Goal: Task Accomplishment & Management: Manage account settings

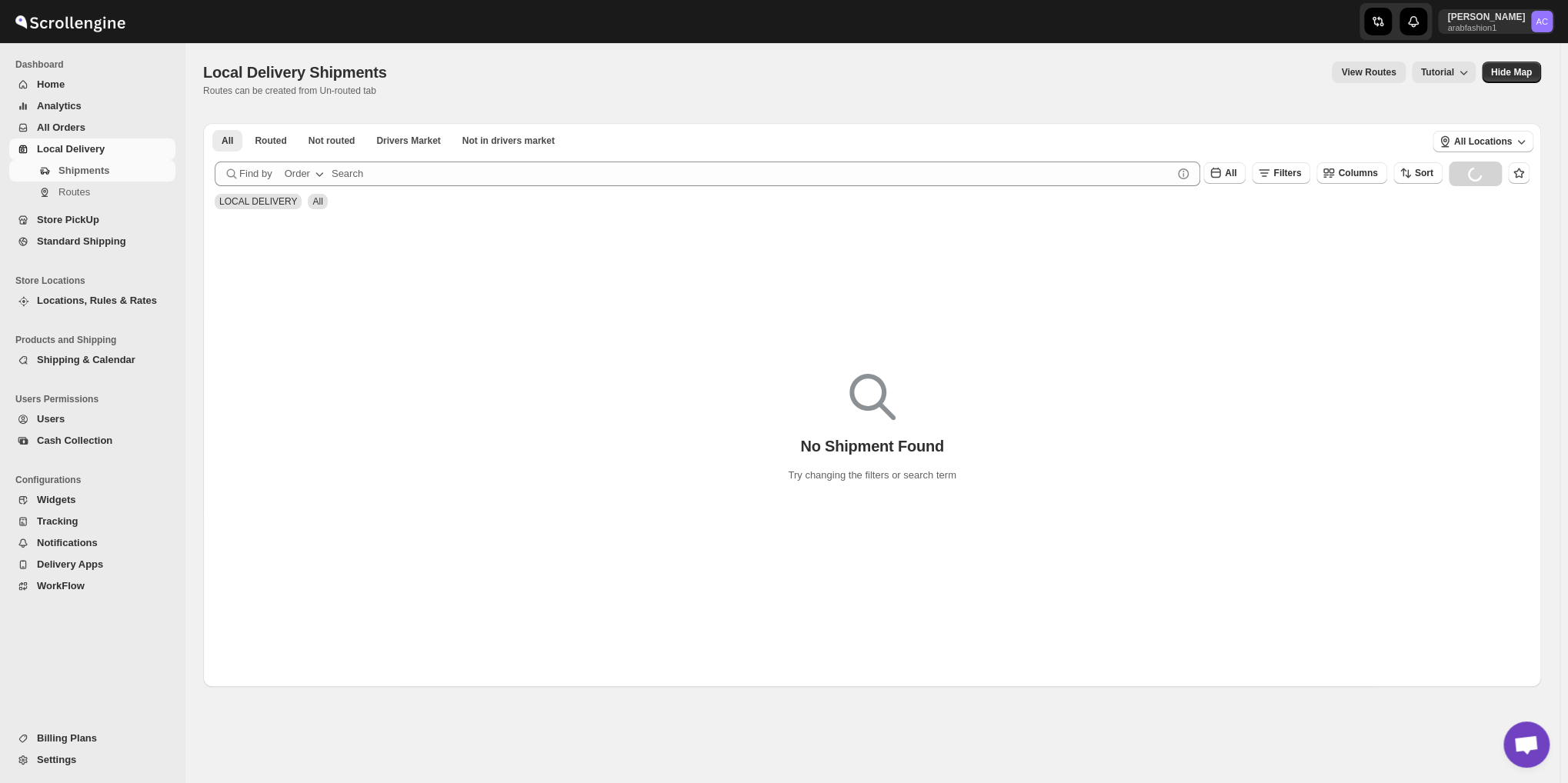
scroll to position [4993, 0]
click at [316, 148] on button "Not routed" at bounding box center [331, 141] width 66 height 21
click at [224, 148] on button "All" at bounding box center [227, 141] width 30 height 21
click at [327, 144] on span "Not routed" at bounding box center [331, 140] width 47 height 12
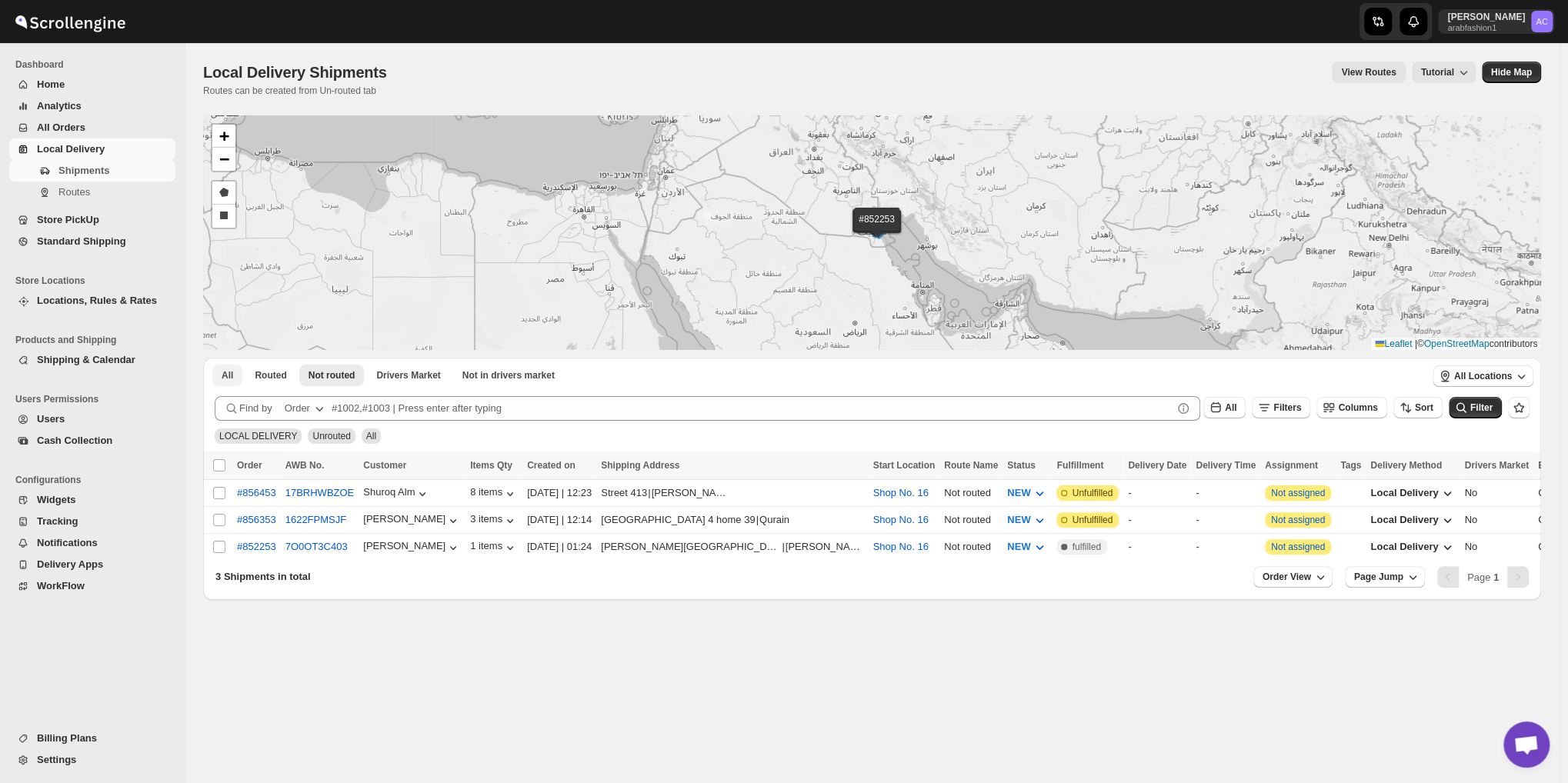
click at [226, 384] on button "All" at bounding box center [227, 375] width 30 height 21
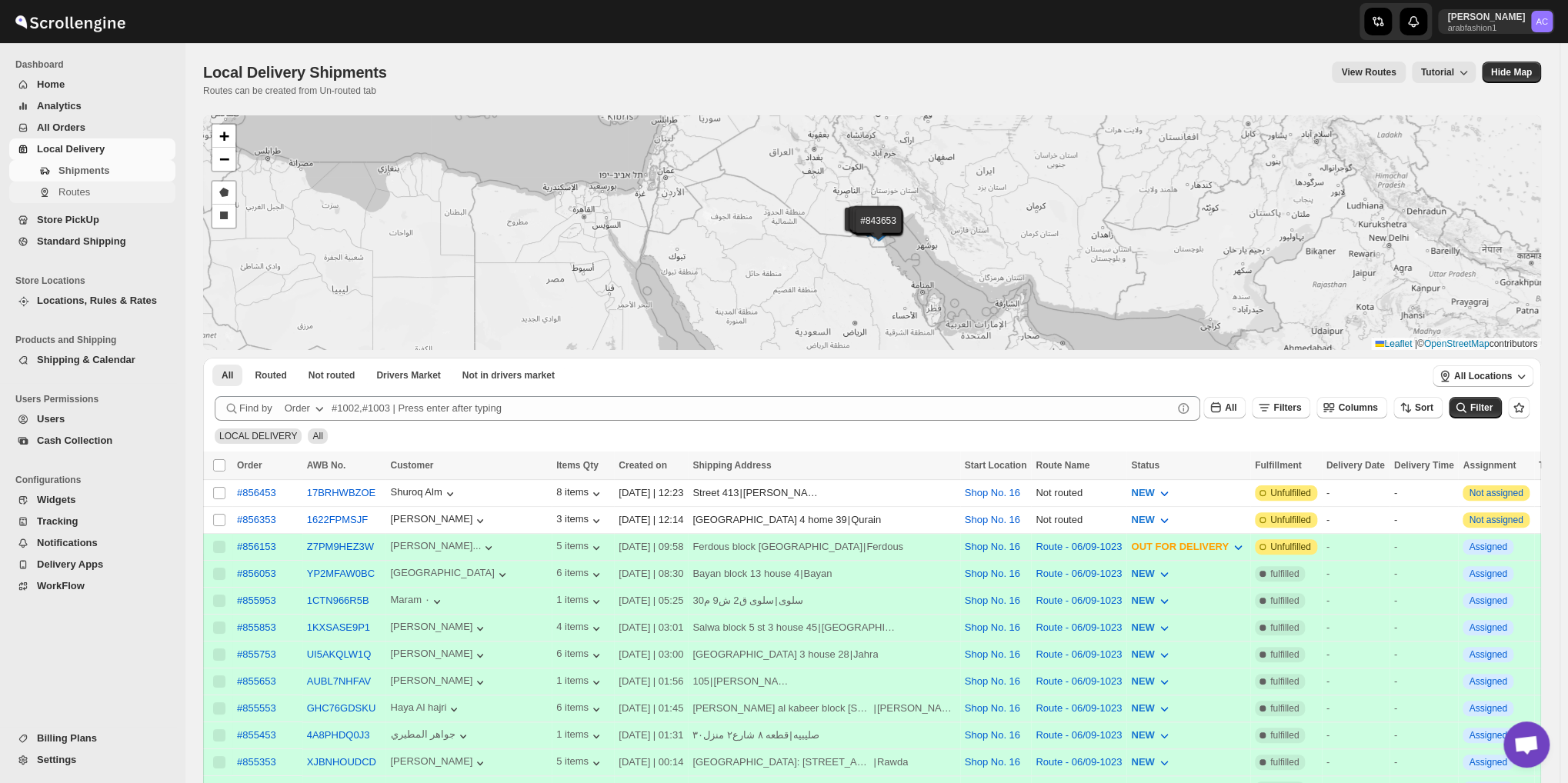
click at [83, 189] on span "Routes" at bounding box center [74, 192] width 31 height 11
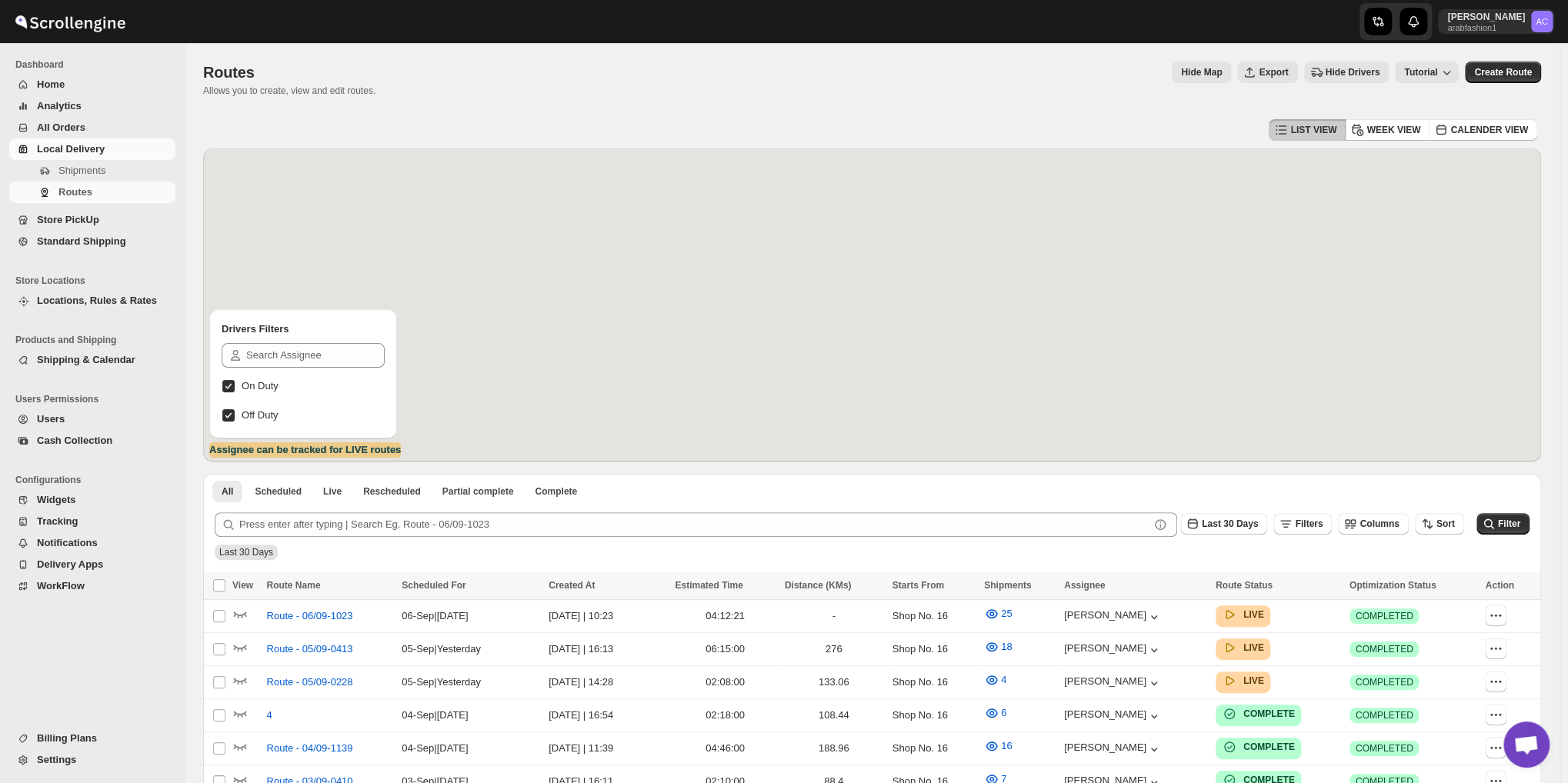
scroll to position [128, 0]
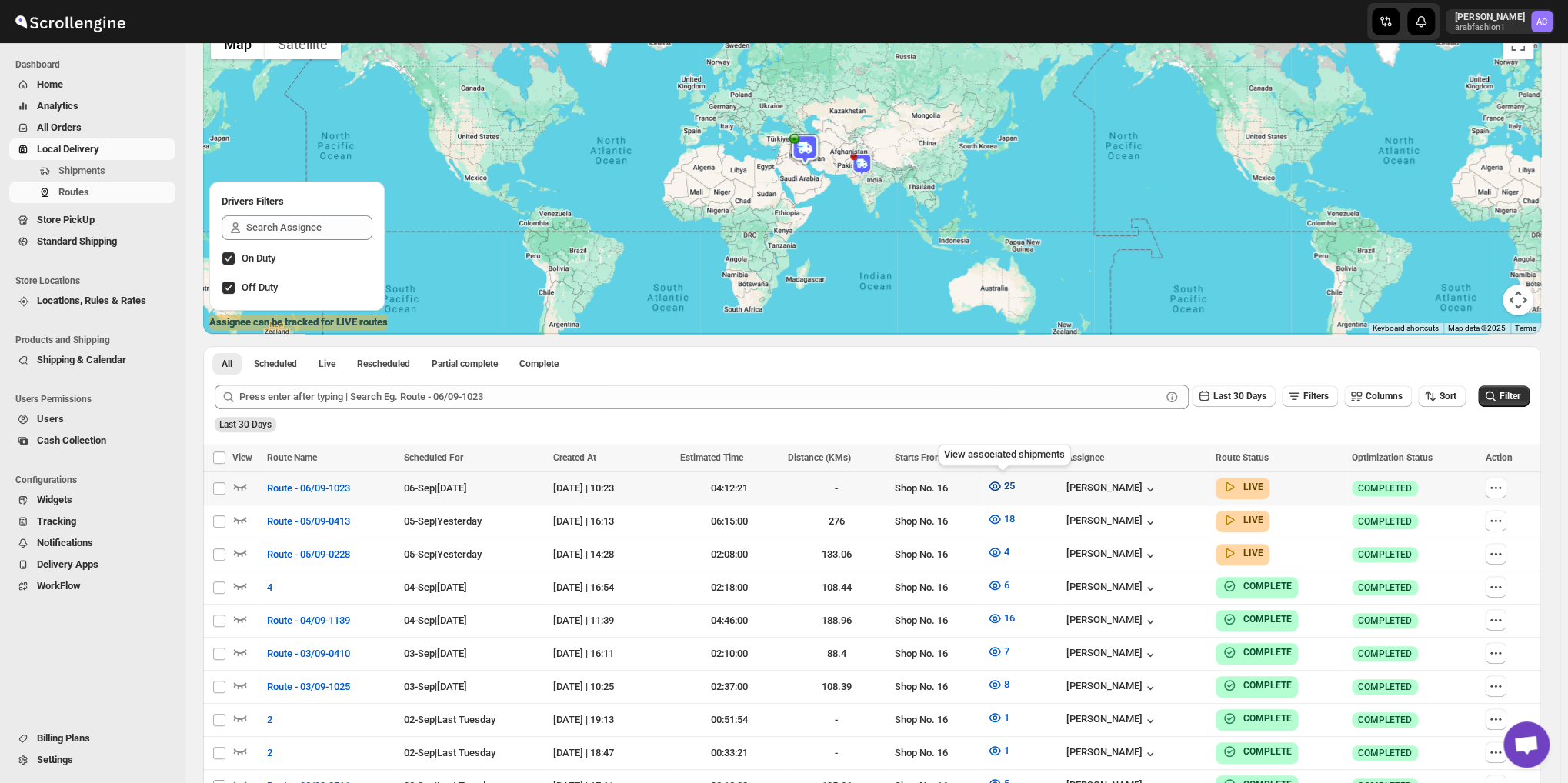
click at [1018, 488] on button "25" at bounding box center [1002, 486] width 46 height 25
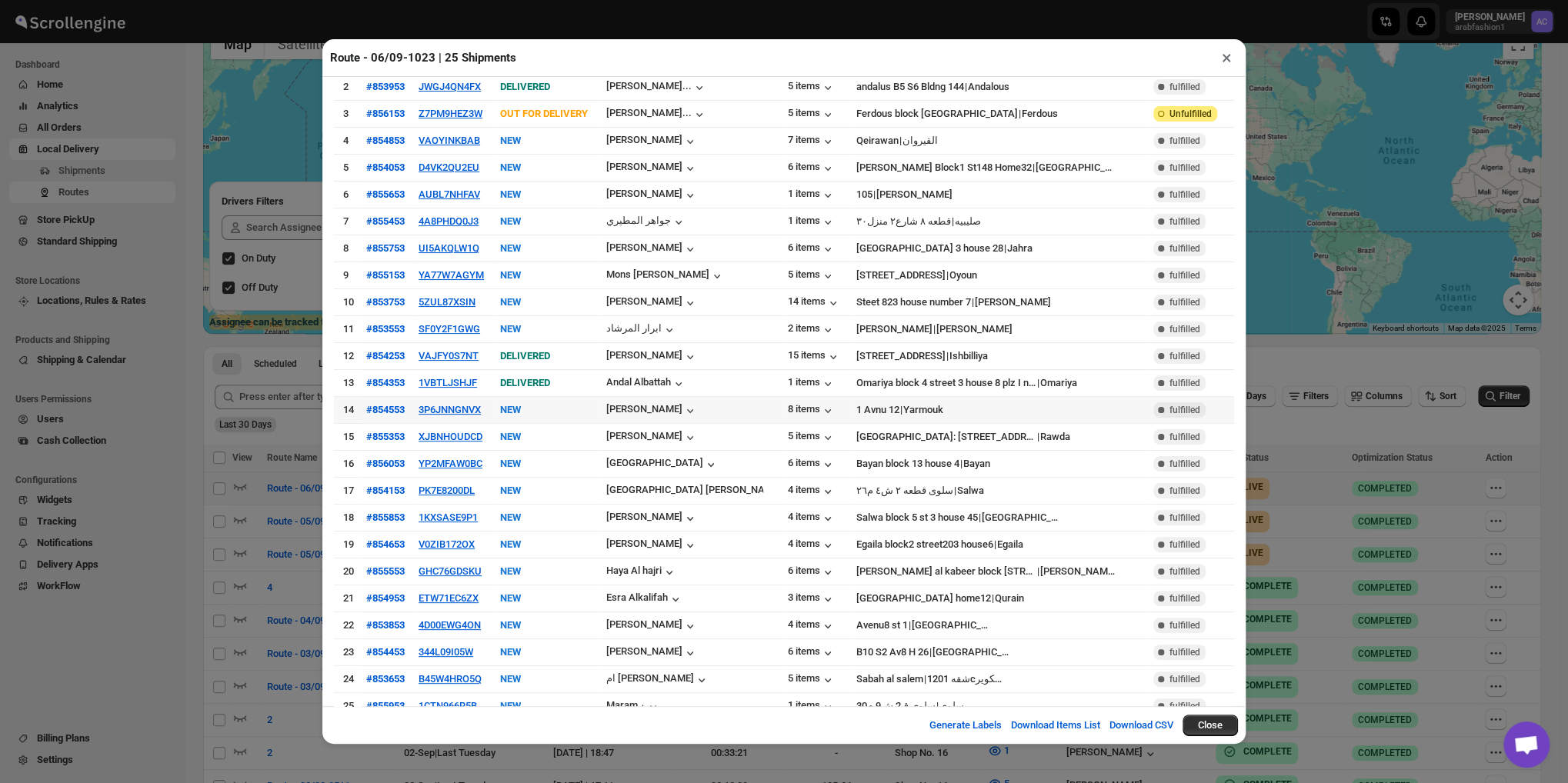
scroll to position [0, 0]
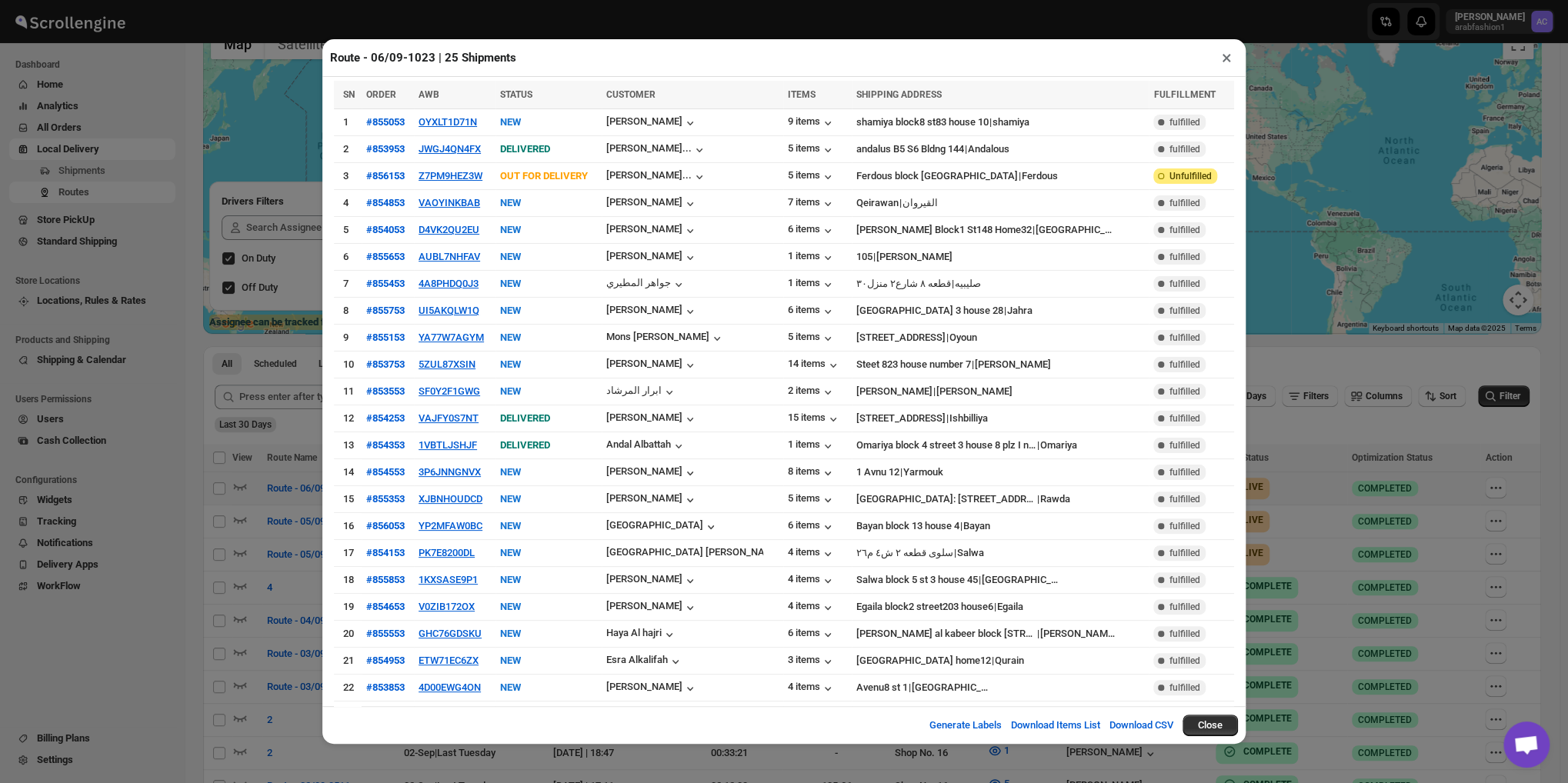
click at [1231, 57] on button "×" at bounding box center [1227, 57] width 22 height 21
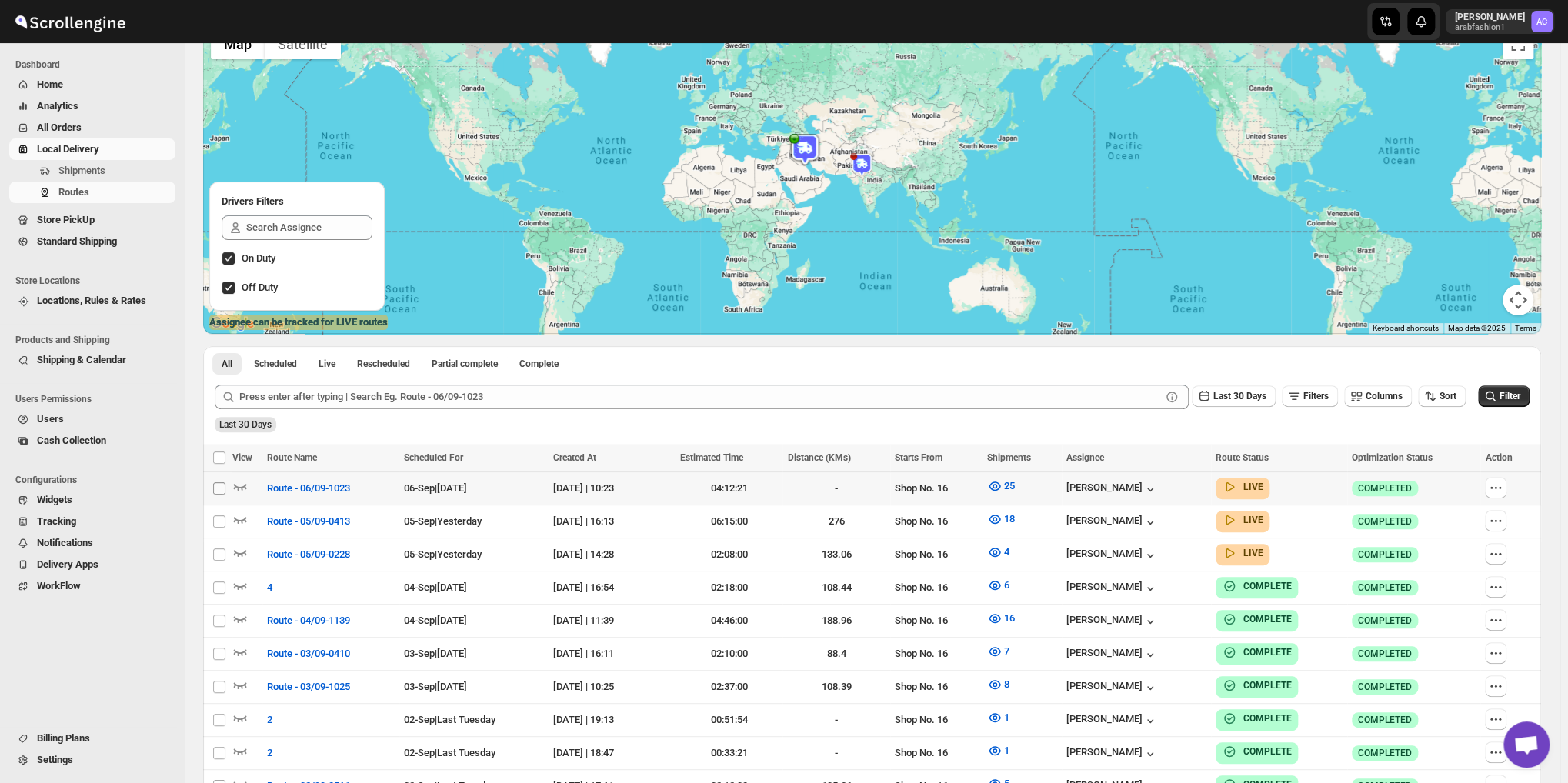
click at [217, 486] on input "Select route" at bounding box center [218, 488] width 12 height 12
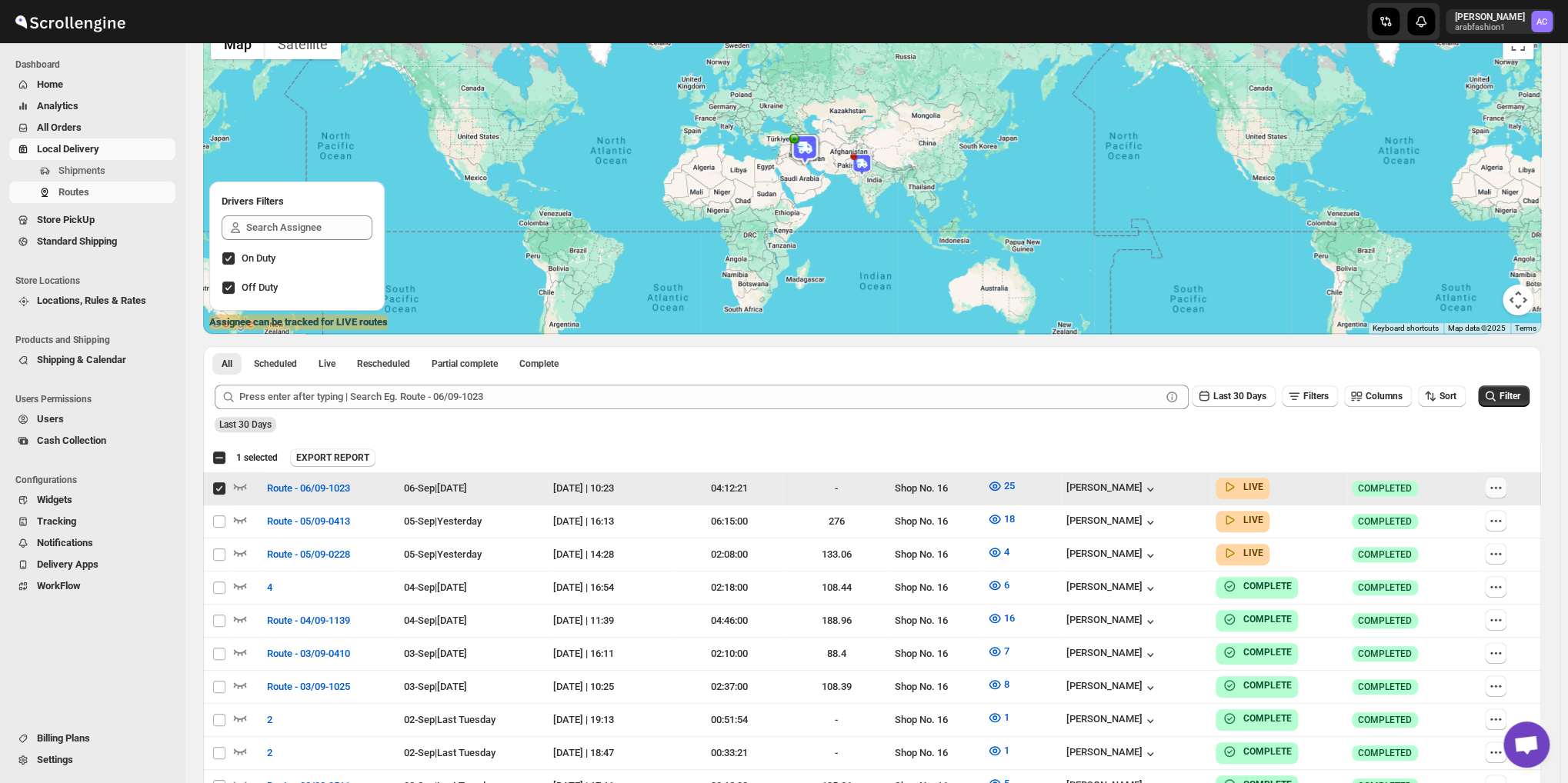
click at [1504, 495] on icon "button" at bounding box center [1496, 488] width 16 height 16
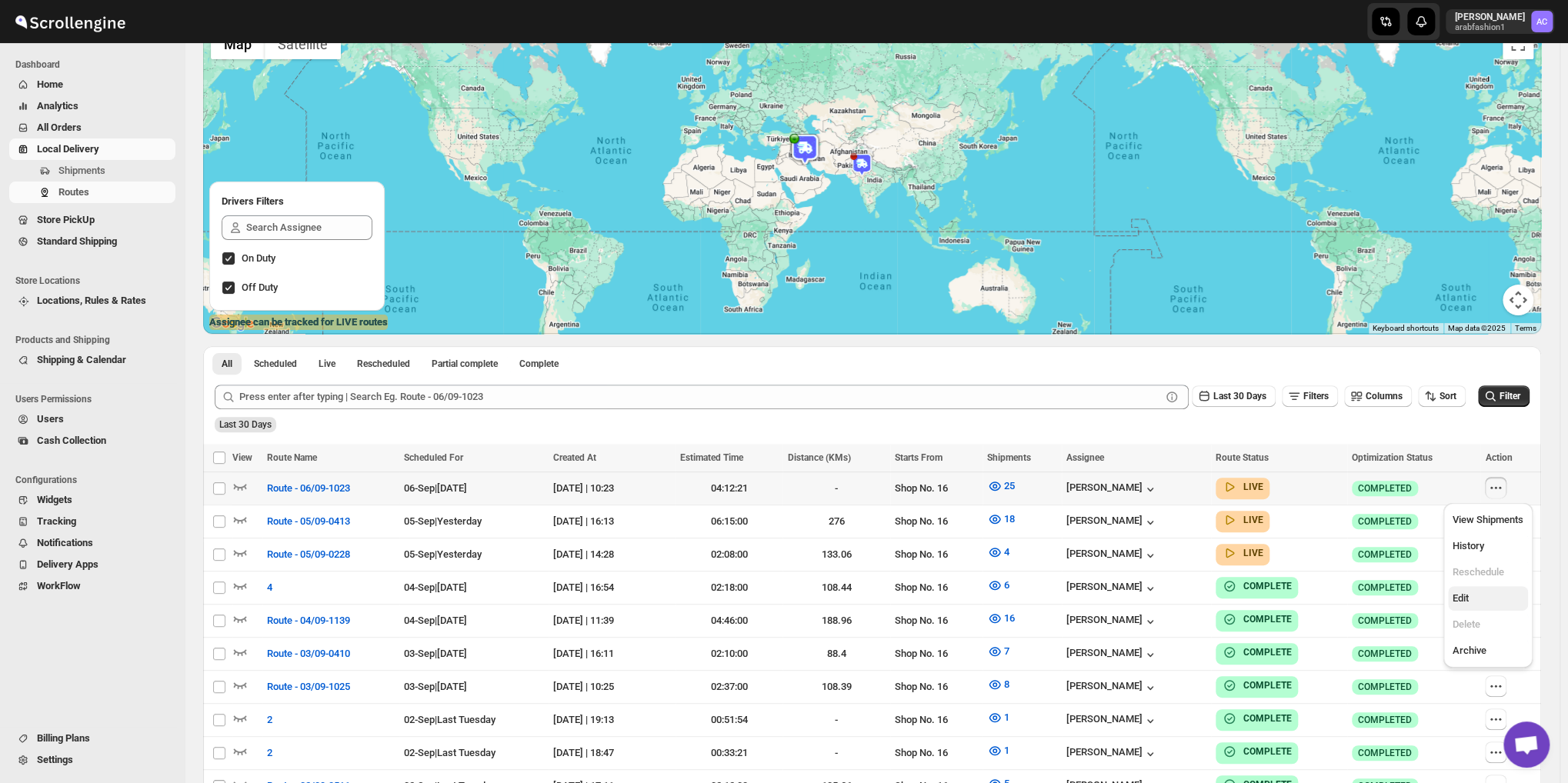
click at [1463, 604] on span "Edit" at bounding box center [1461, 598] width 16 height 11
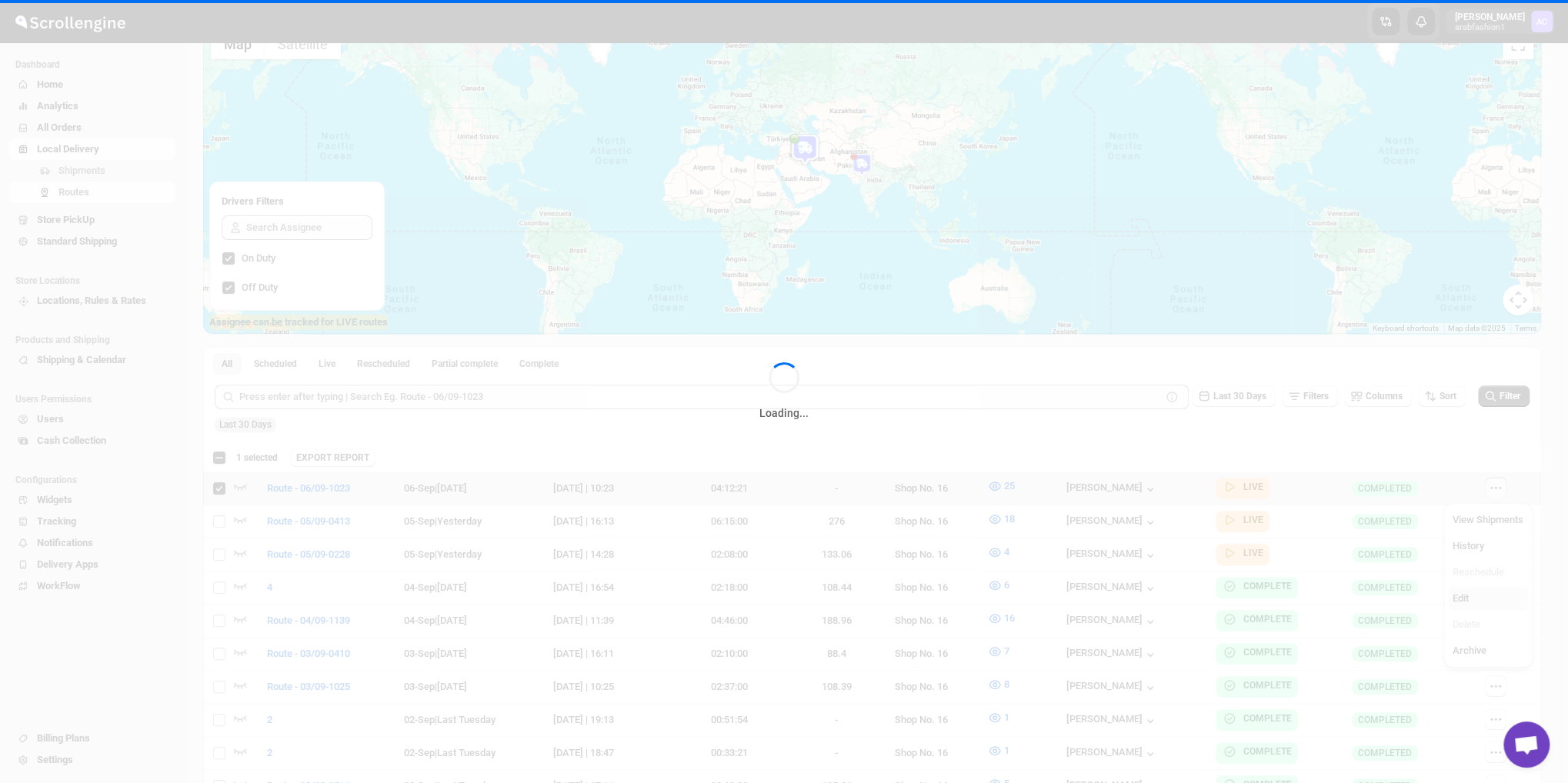
checkbox input "true"
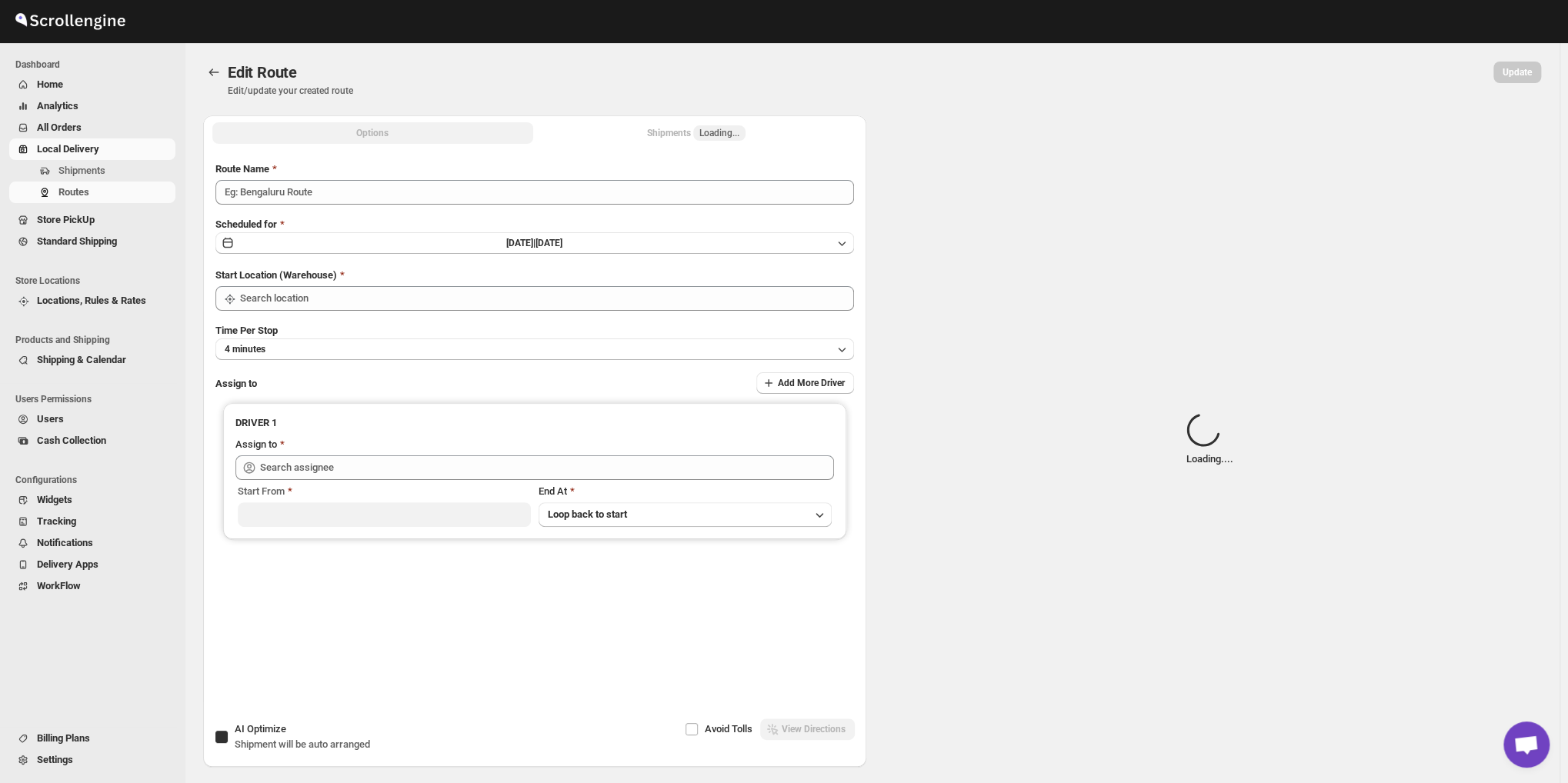
type input "Route - 06/09-1023"
checkbox input "true"
type input "Shop No. 16"
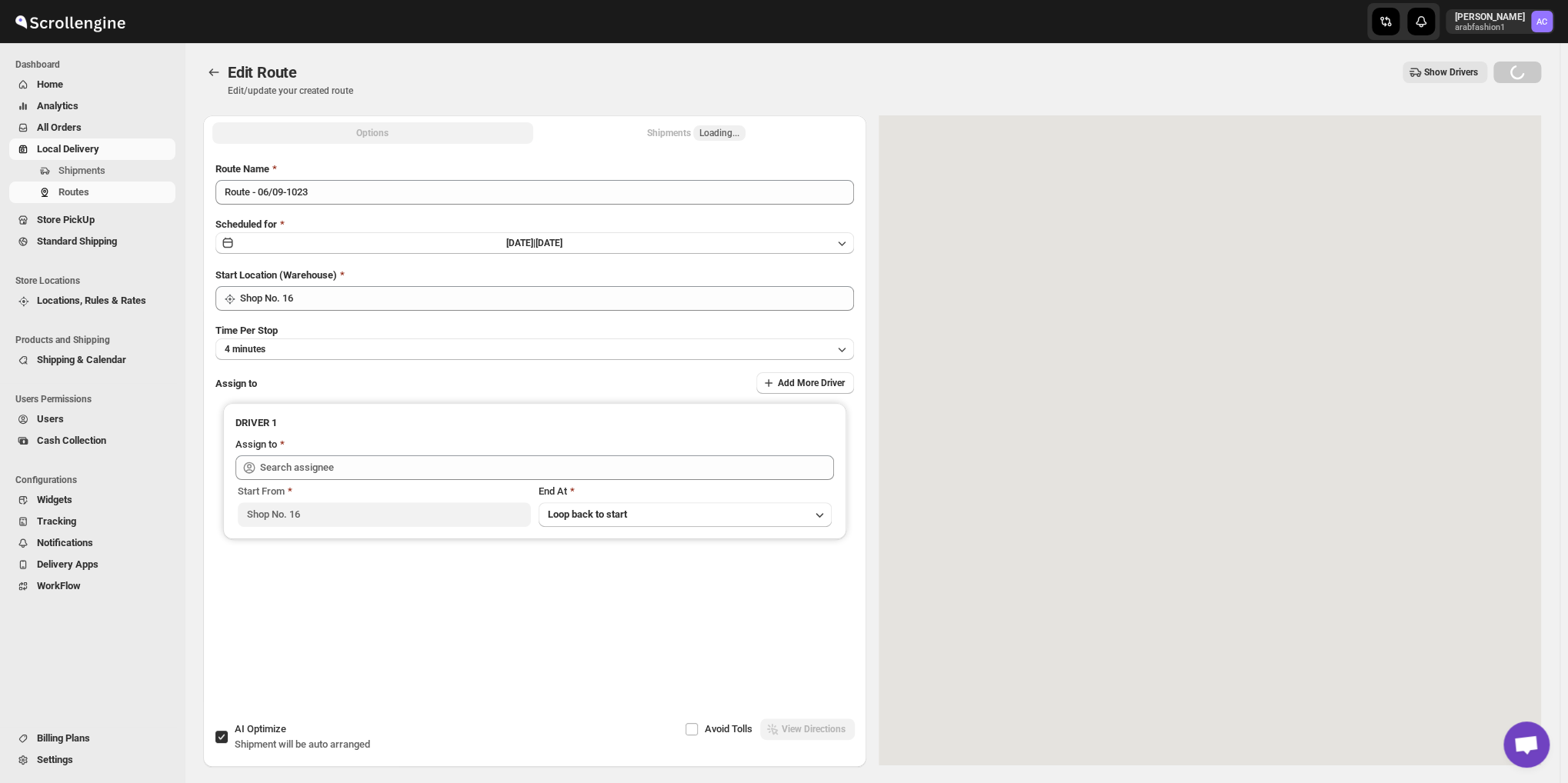
type input "Nagendra Reddy (fnsalonsecretary@gmail.com)"
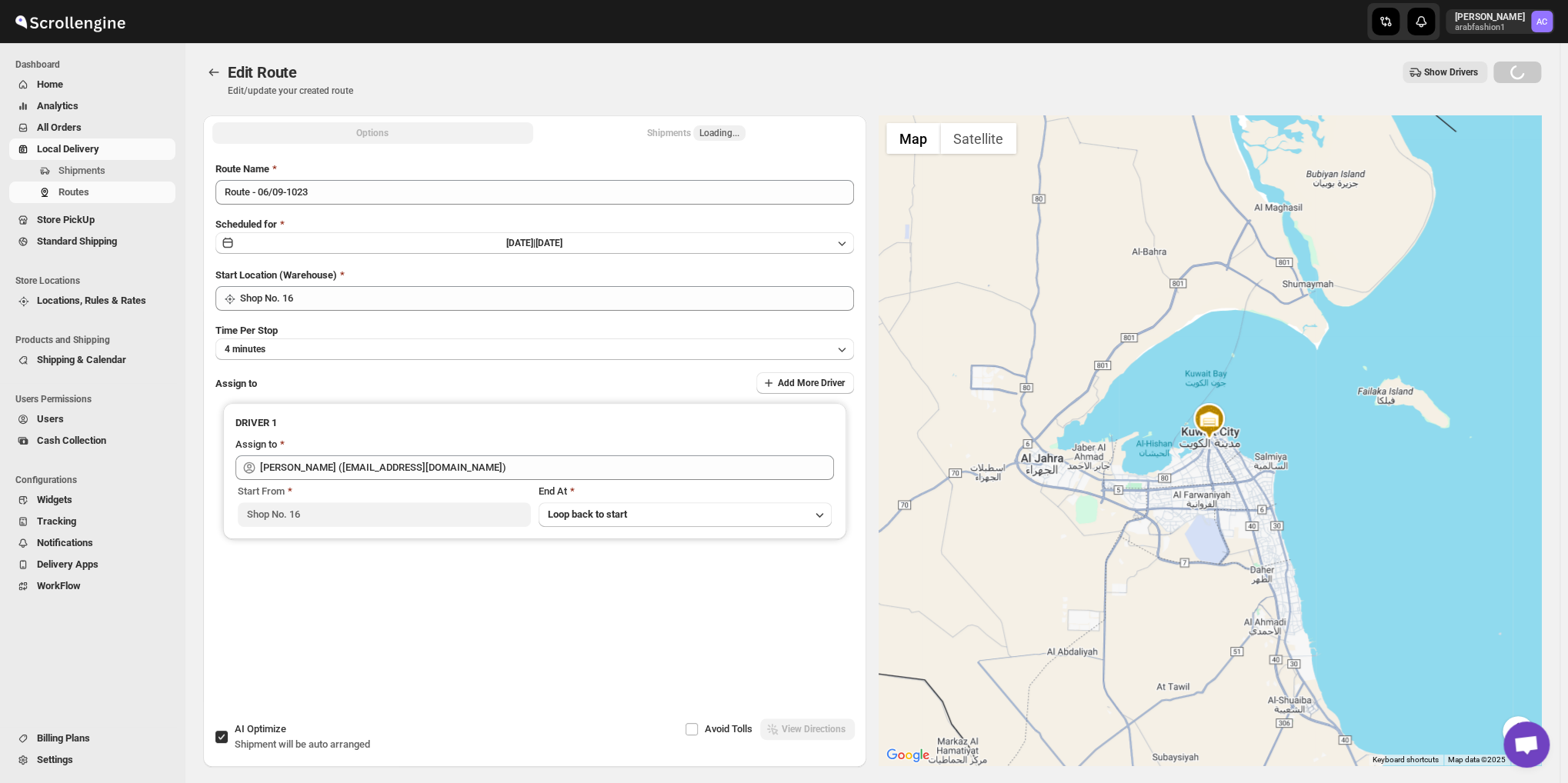
click at [679, 136] on div "Shipments Loading..." at bounding box center [696, 133] width 98 height 16
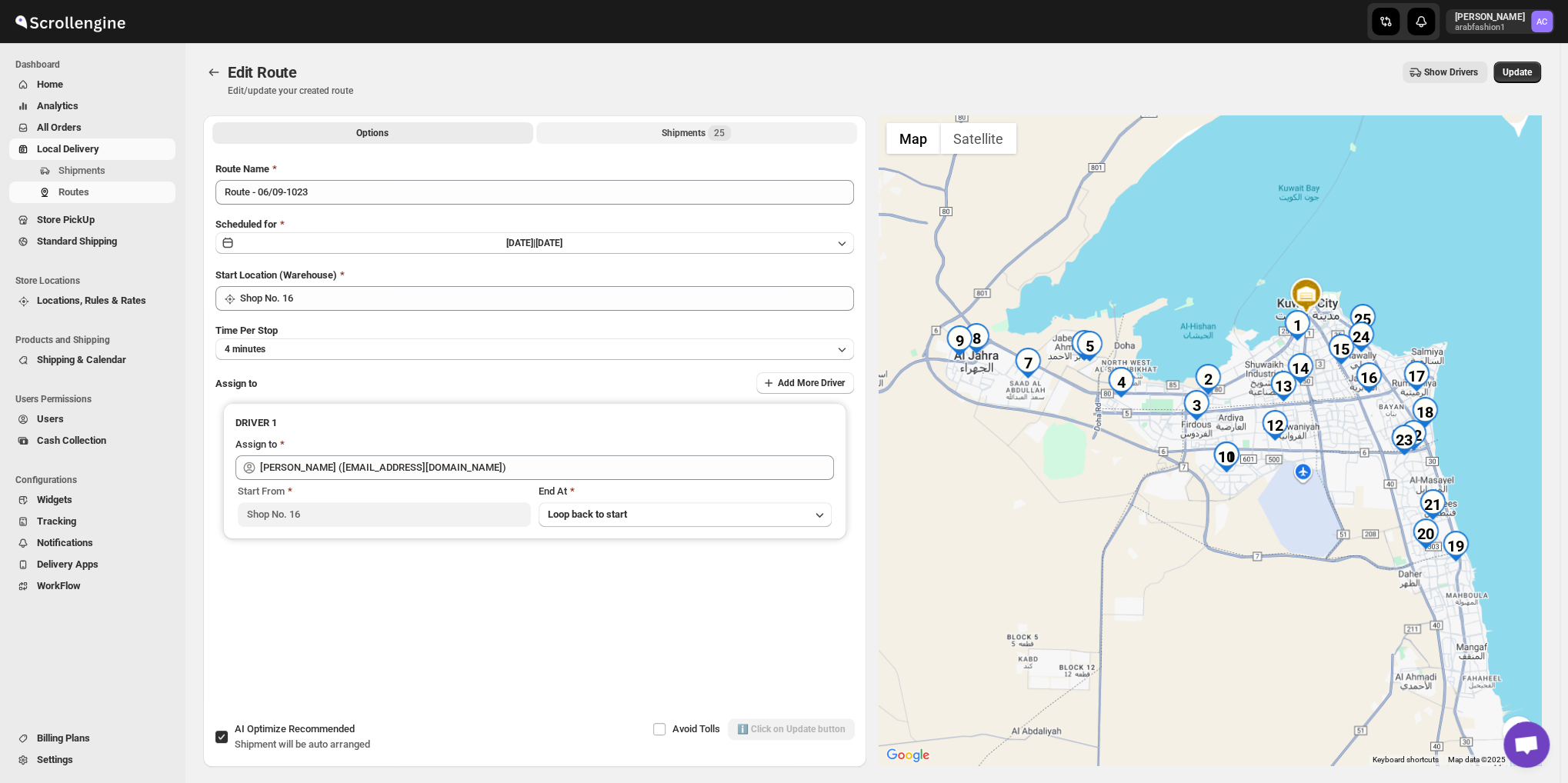
click at [679, 136] on div "Shipments 25" at bounding box center [696, 133] width 69 height 16
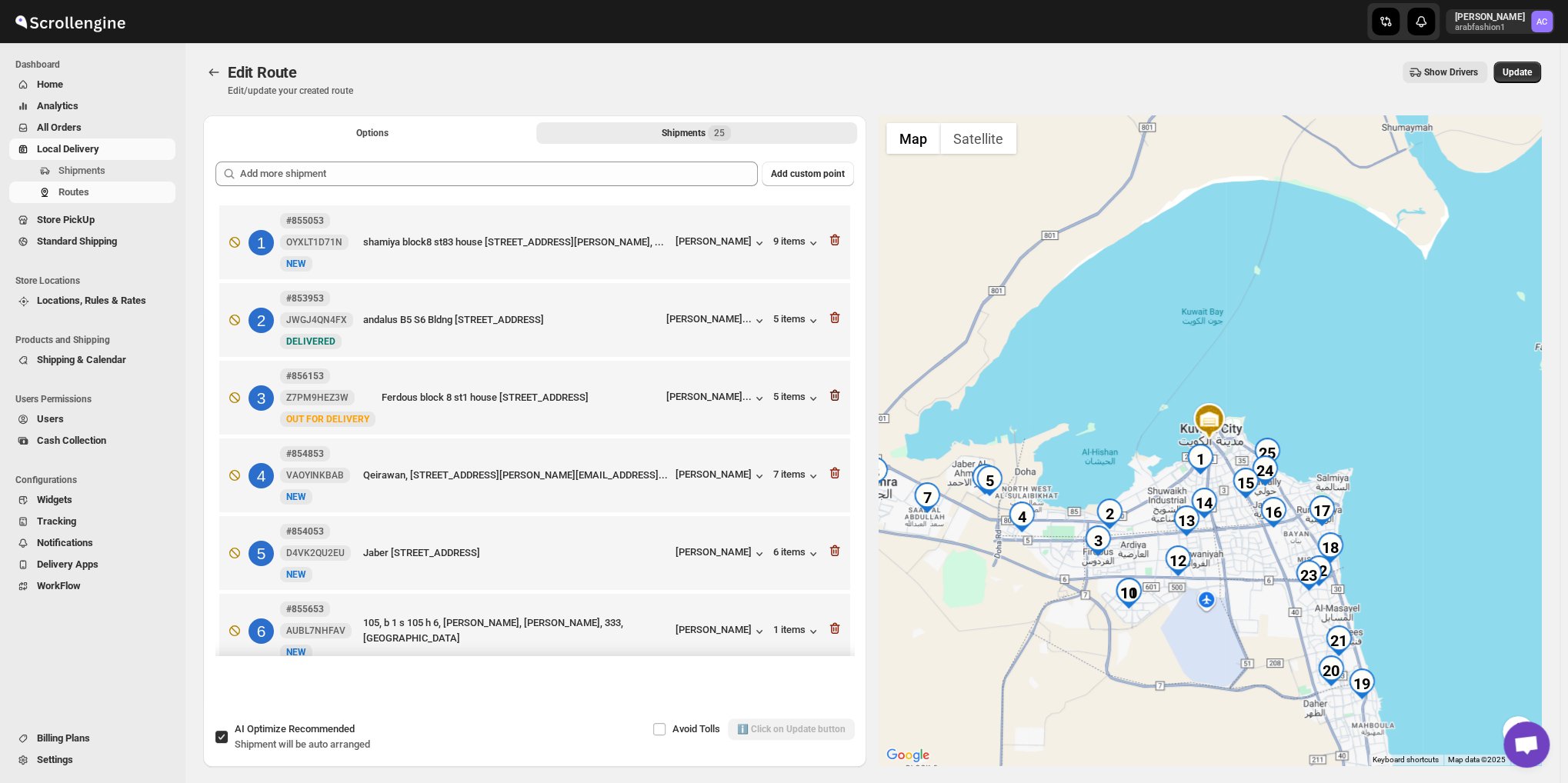
click at [836, 398] on icon "button" at bounding box center [835, 395] width 16 height 16
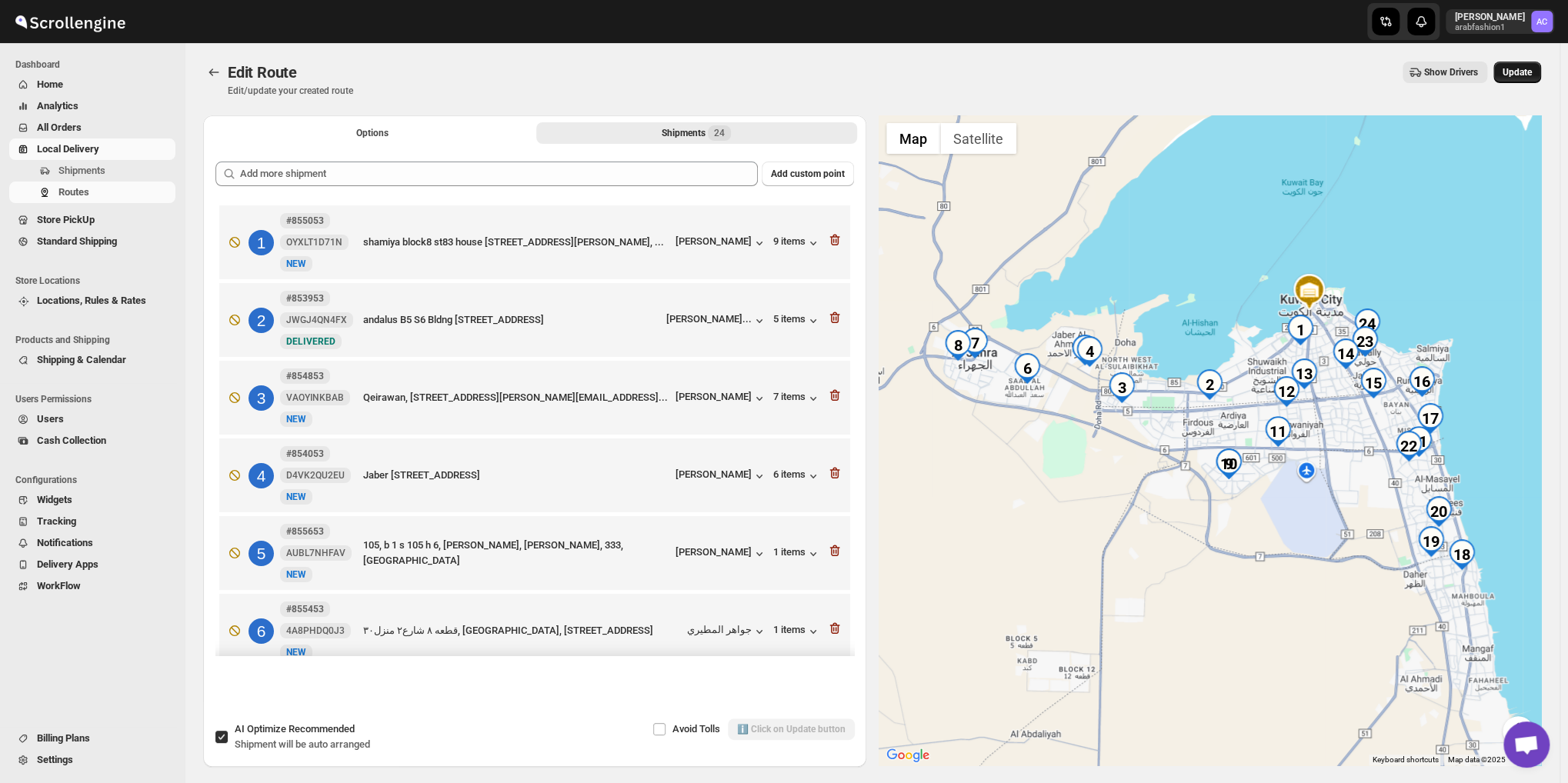
click at [1532, 78] on span "Update" at bounding box center [1518, 71] width 30 height 12
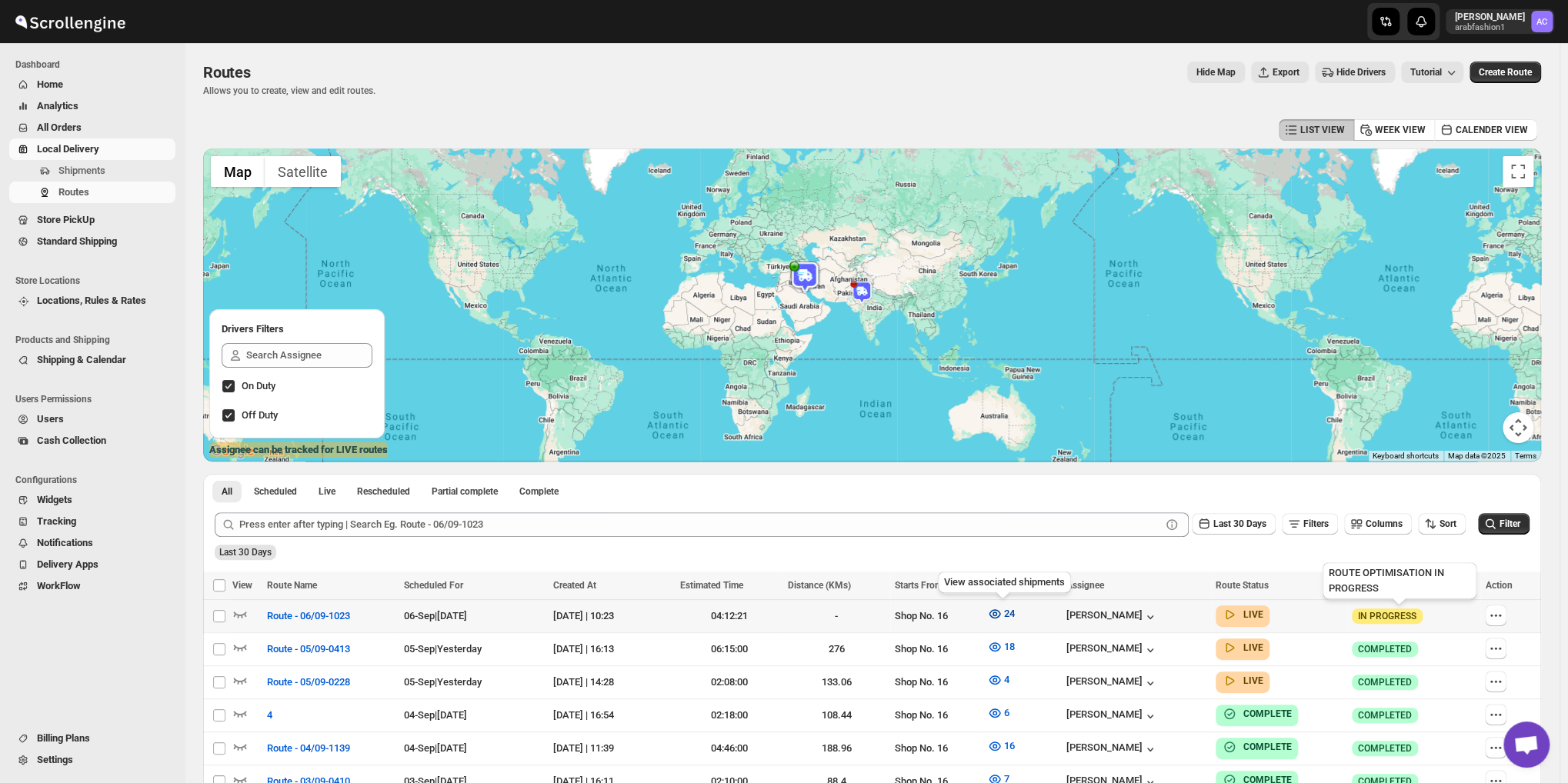
click at [1008, 615] on span "24" at bounding box center [1010, 614] width 11 height 11
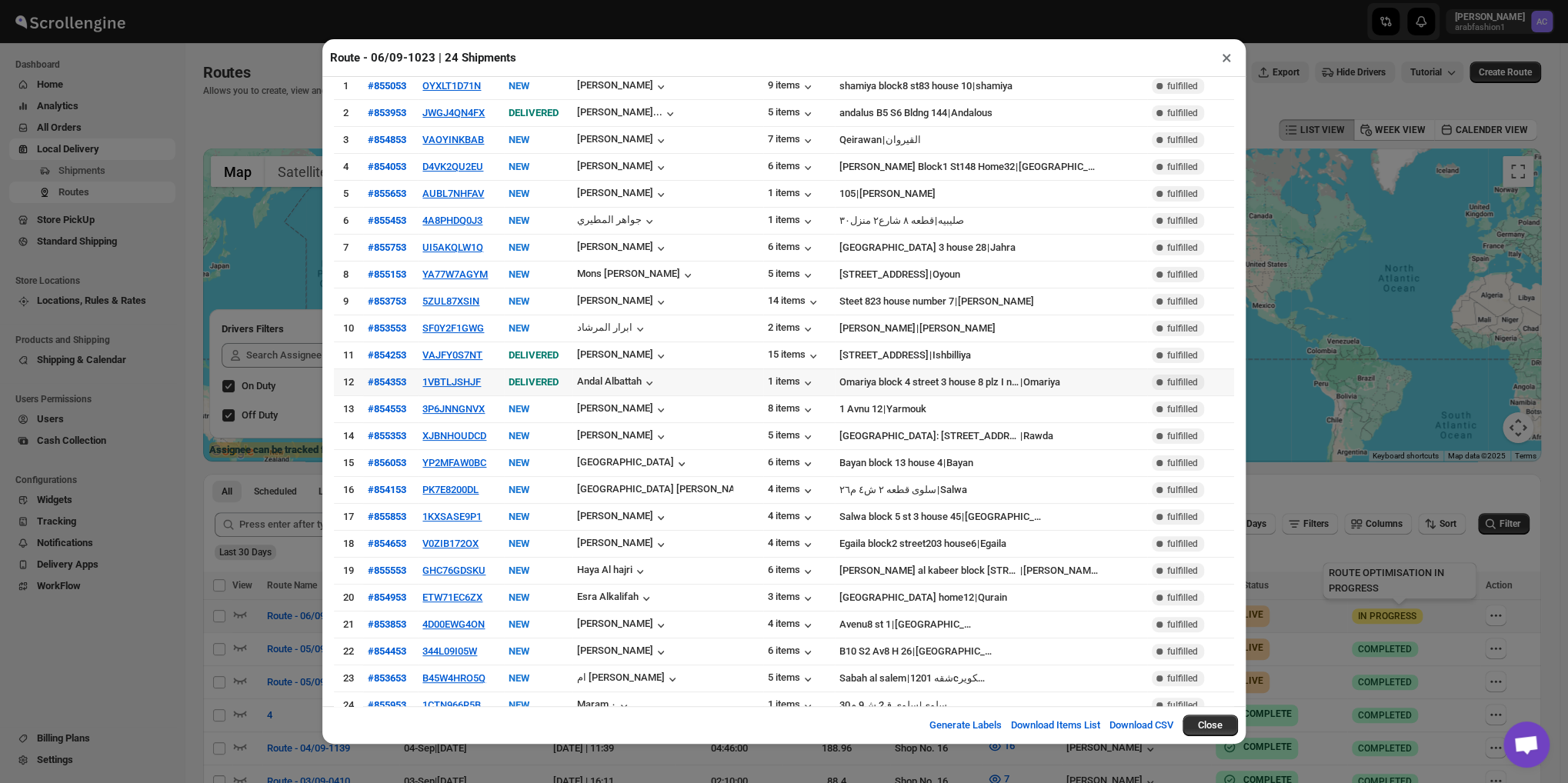
scroll to position [37, 0]
click at [1226, 59] on button "×" at bounding box center [1227, 57] width 22 height 21
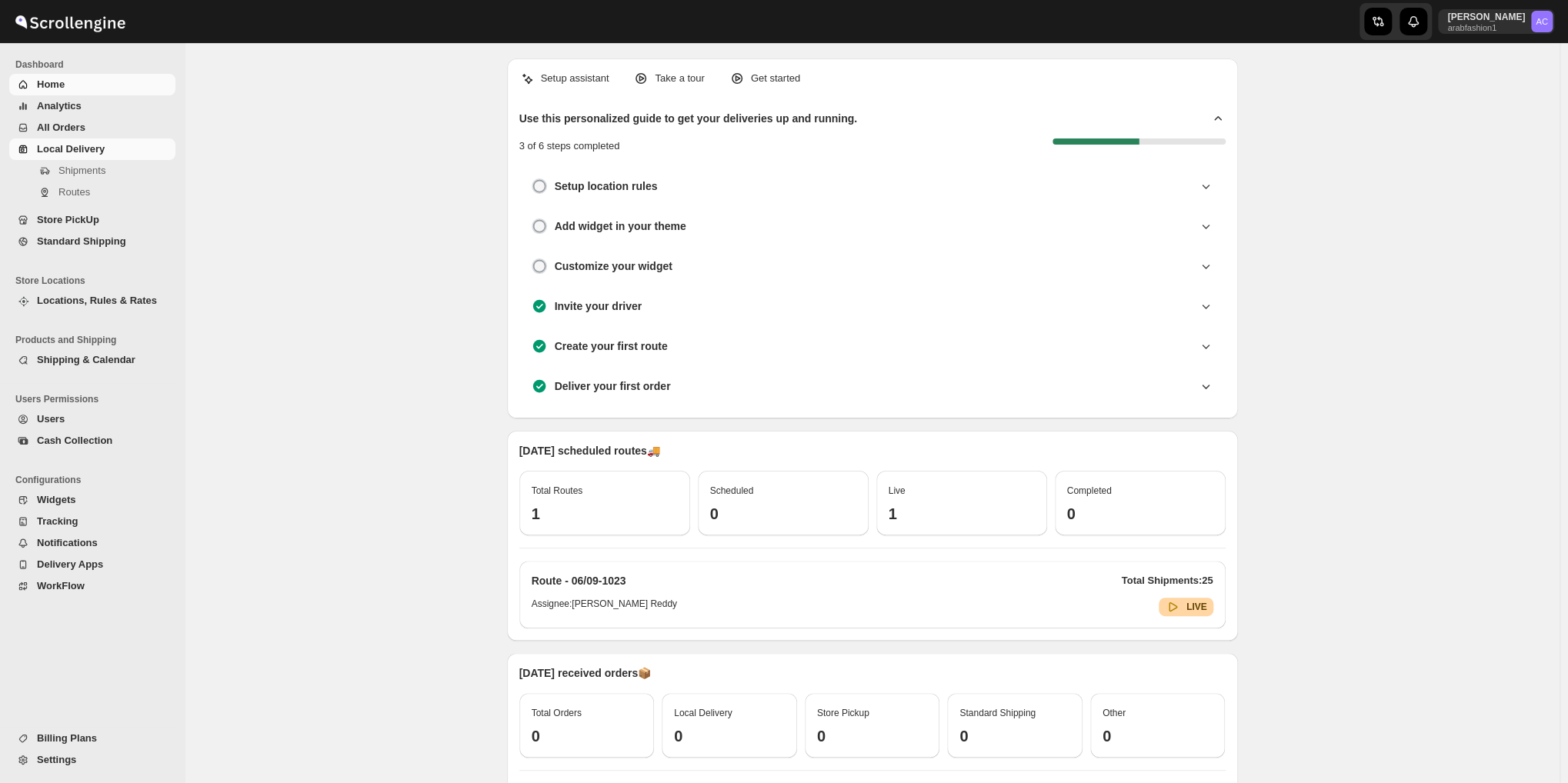
click at [83, 152] on span "Local Delivery" at bounding box center [70, 149] width 68 height 11
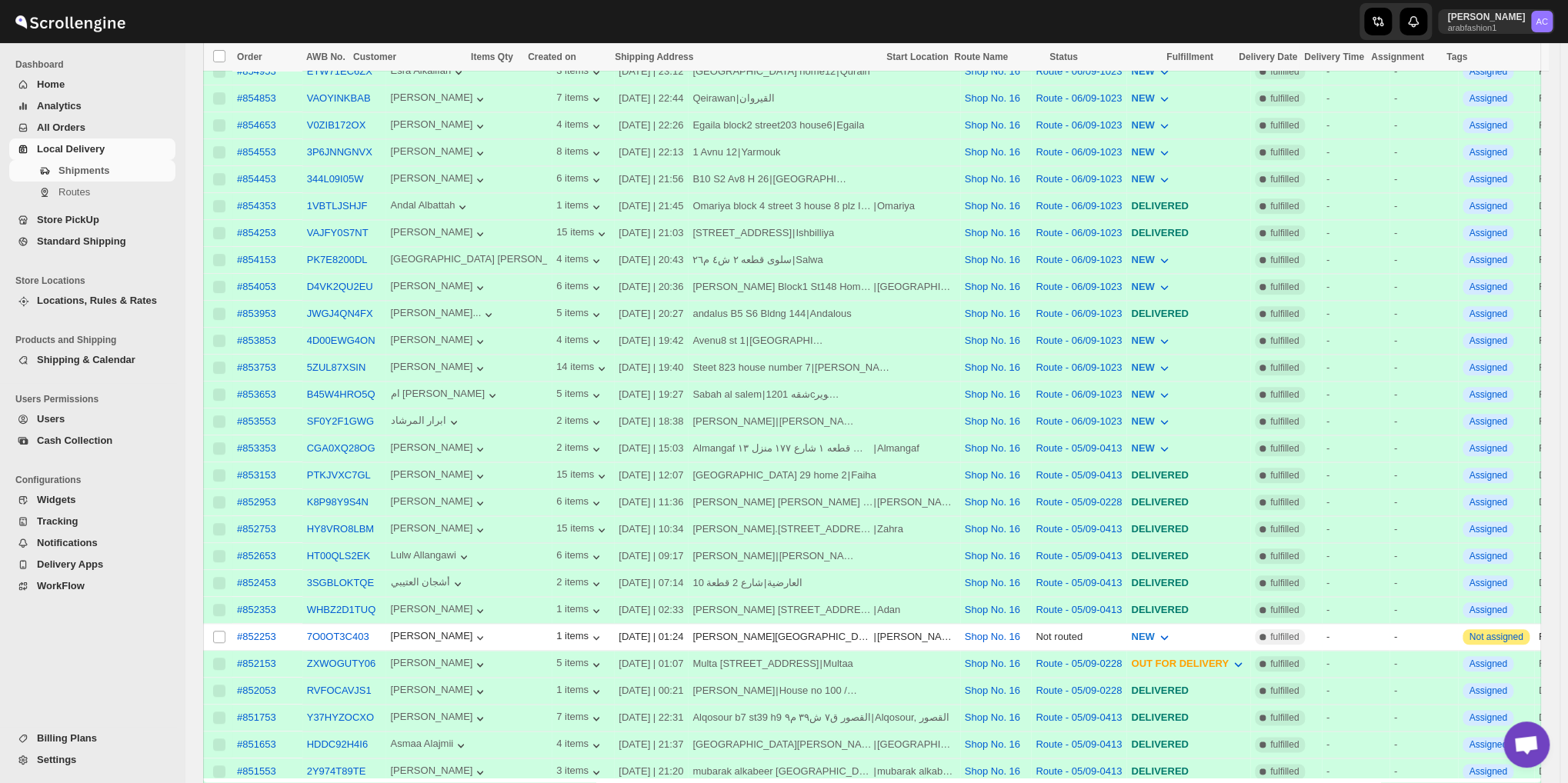
scroll to position [769, 0]
click at [93, 191] on span "Routes" at bounding box center [115, 193] width 114 height 16
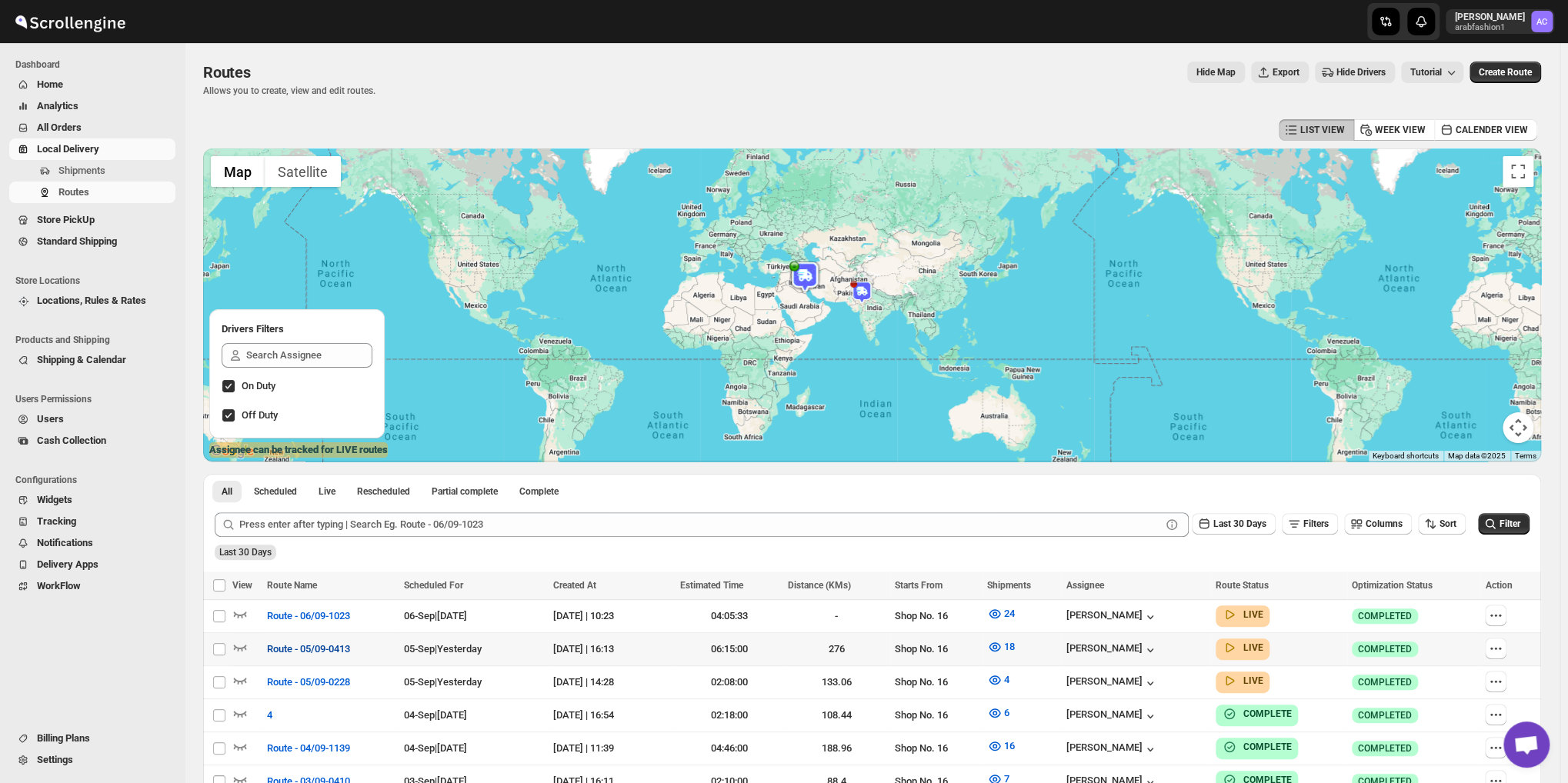
click at [328, 641] on span "Route - 05/09-0413" at bounding box center [308, 649] width 83 height 16
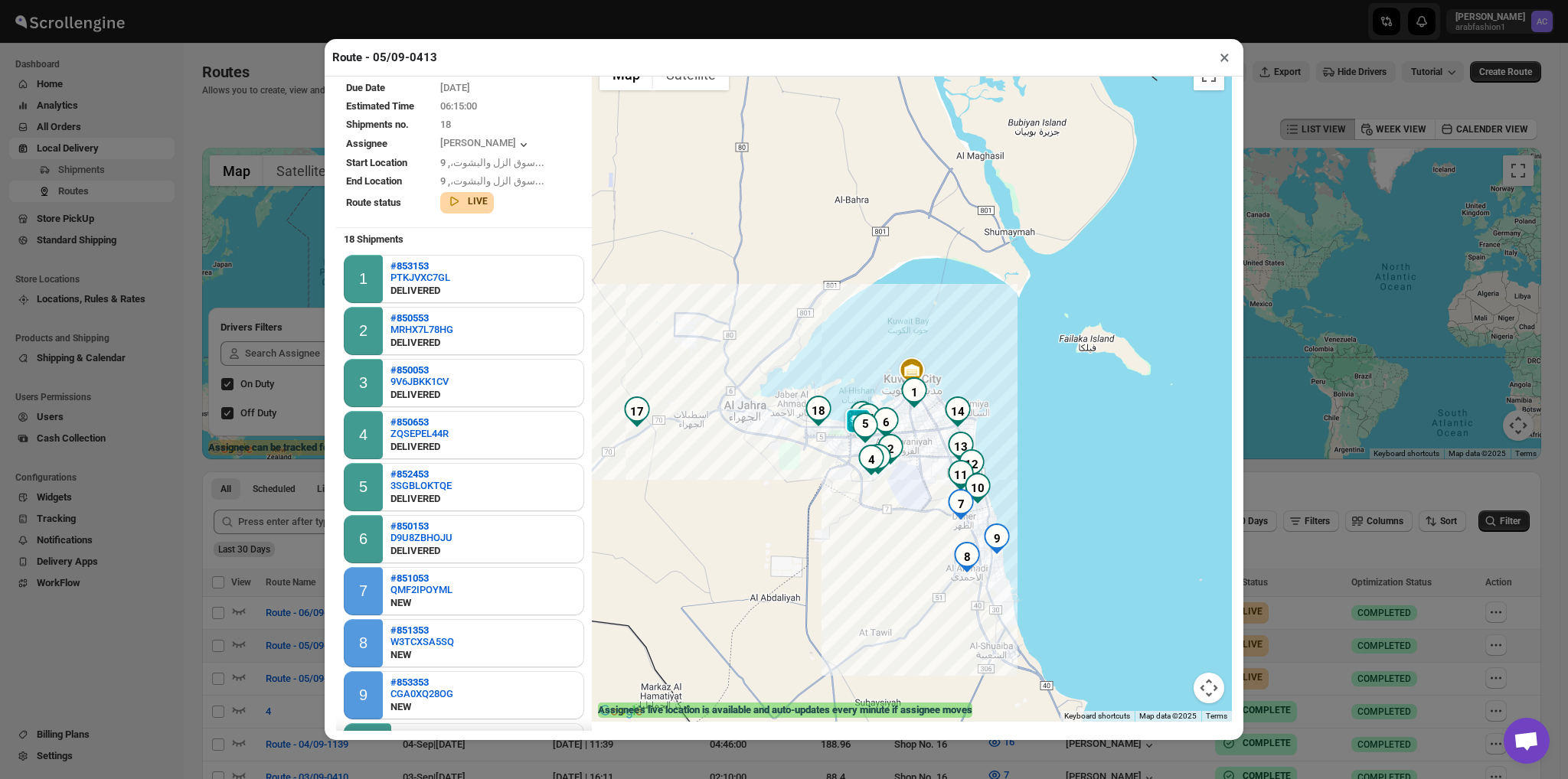
click at [1214, 48] on button "×" at bounding box center [1225, 57] width 22 height 21
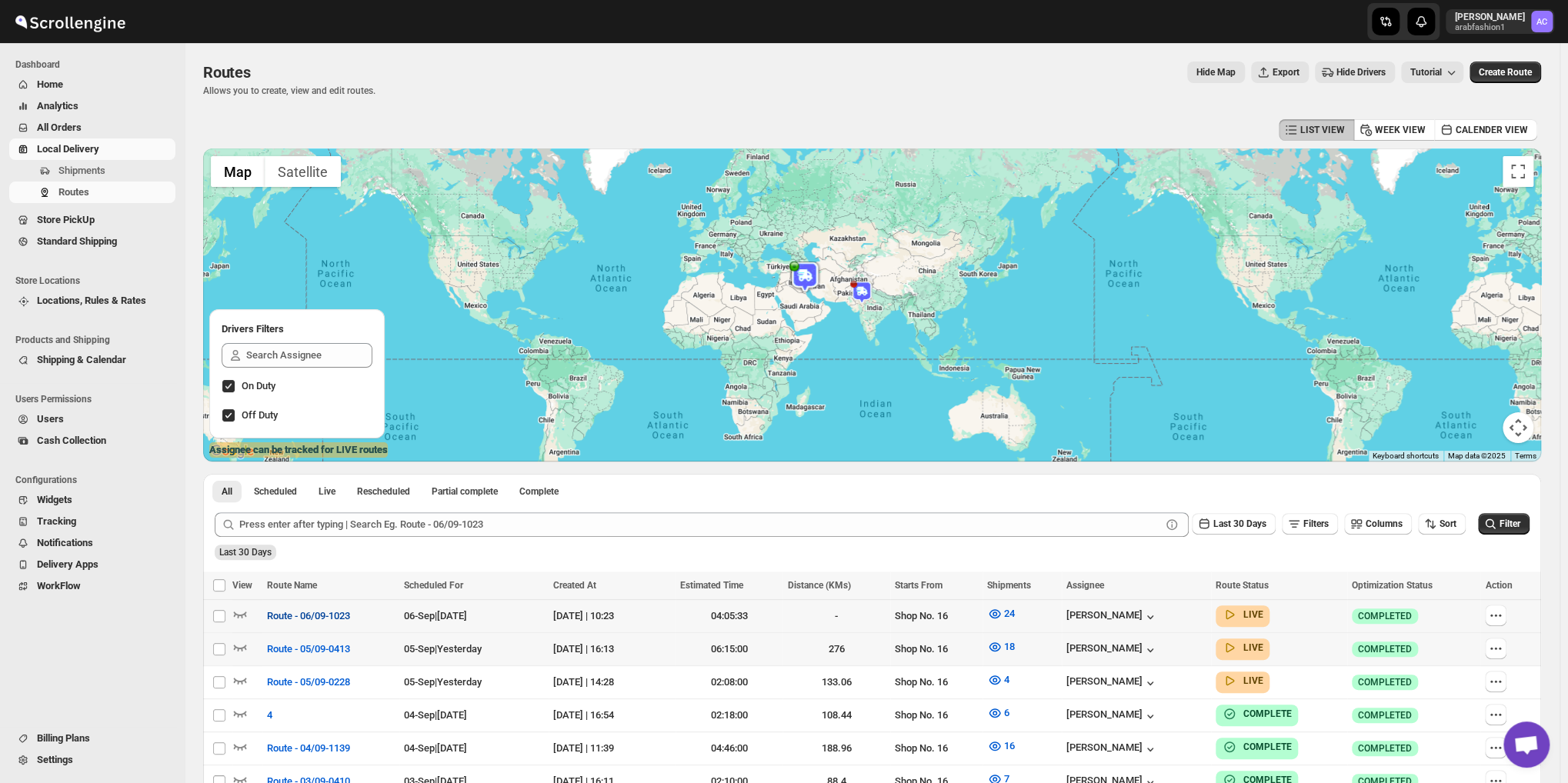
click at [320, 626] on button "Route - 06/09-1023" at bounding box center [309, 616] width 102 height 25
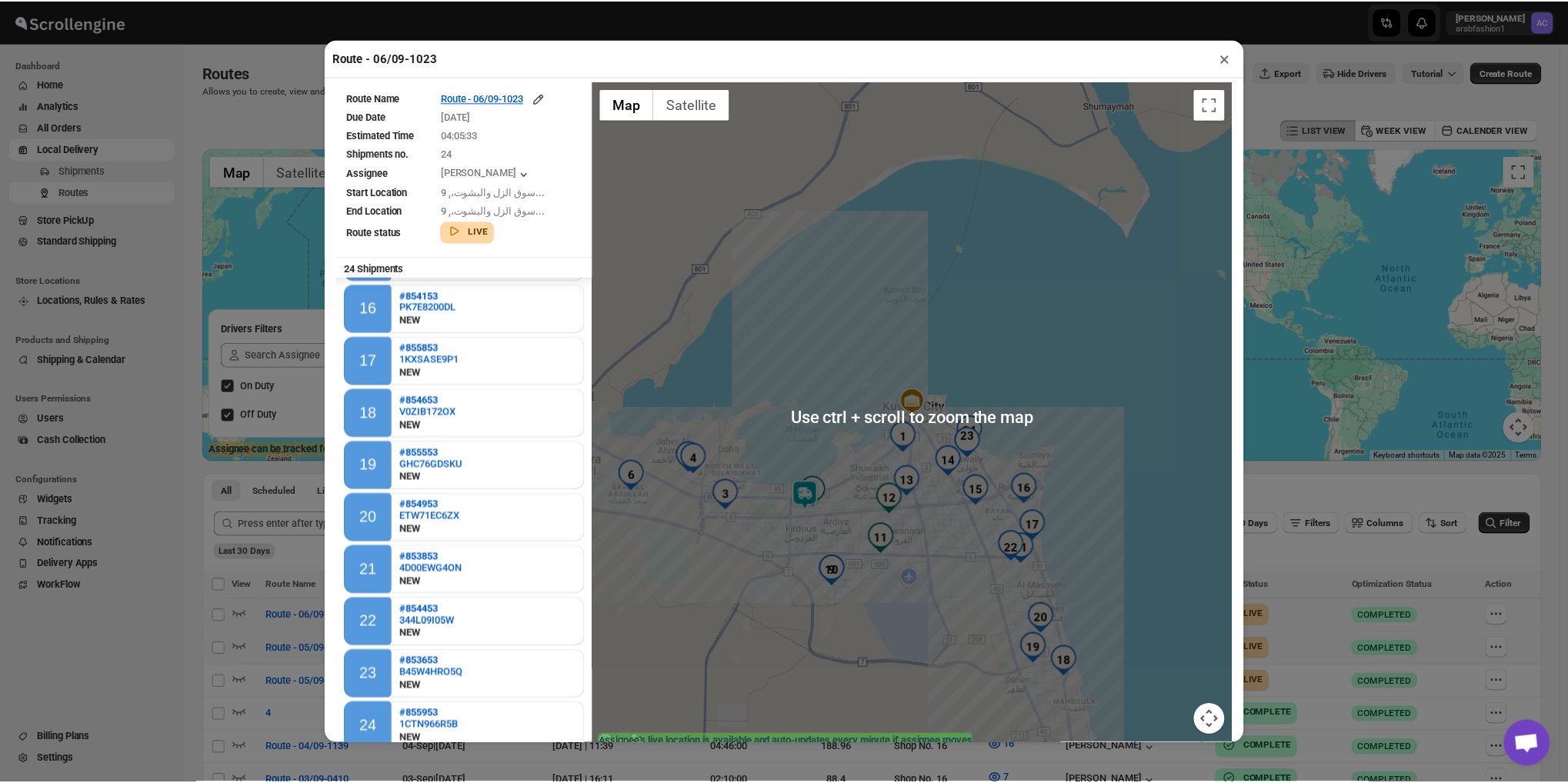
scroll to position [29, 0]
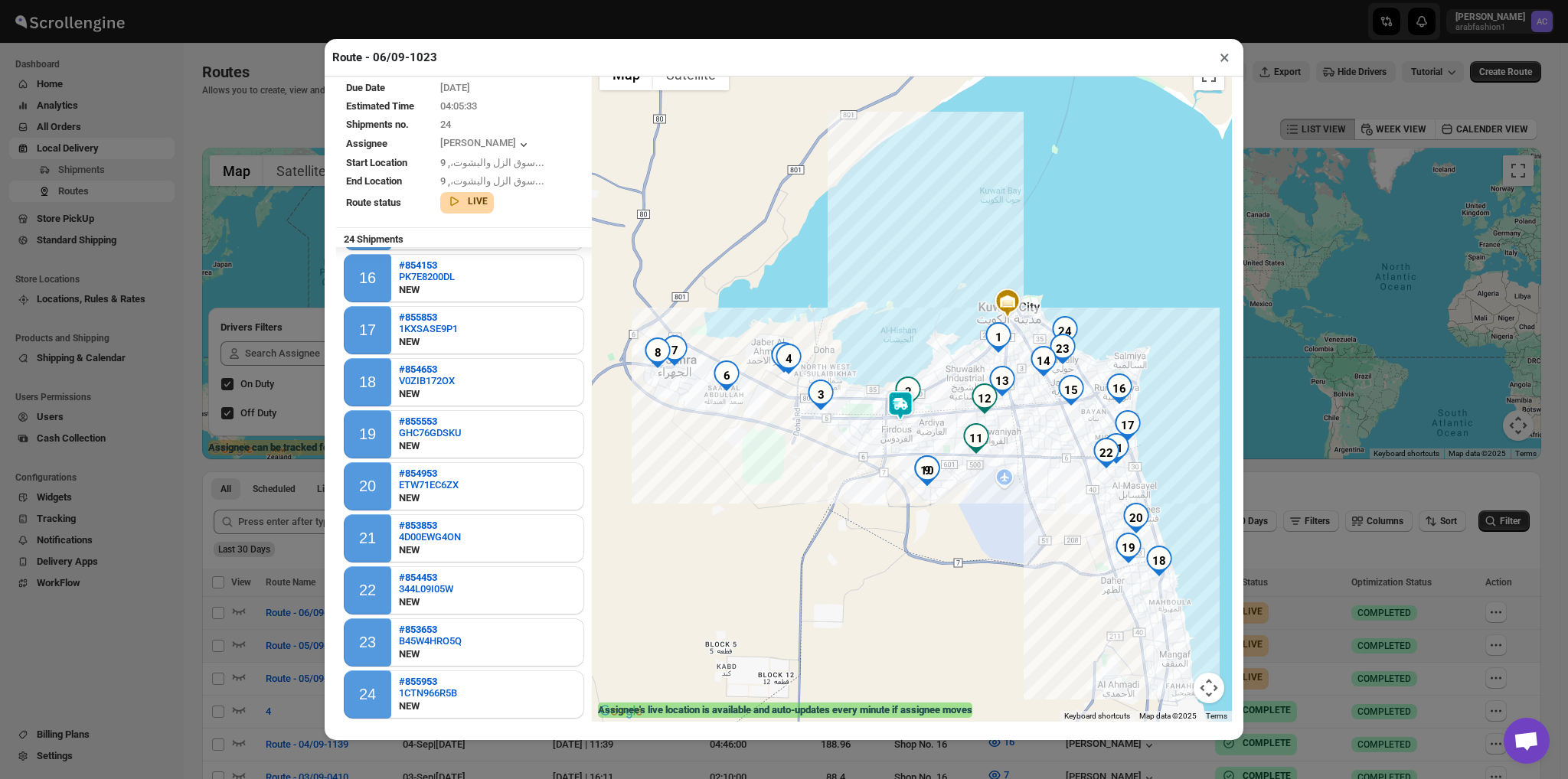
drag, startPoint x: 778, startPoint y: 564, endPoint x: 842, endPoint y: 509, distance: 84.4
click at [842, 509] on div at bounding box center [912, 387] width 640 height 669
click at [1059, 325] on img "24" at bounding box center [1064, 331] width 30 height 30
click at [1053, 347] on img "23" at bounding box center [1062, 348] width 30 height 30
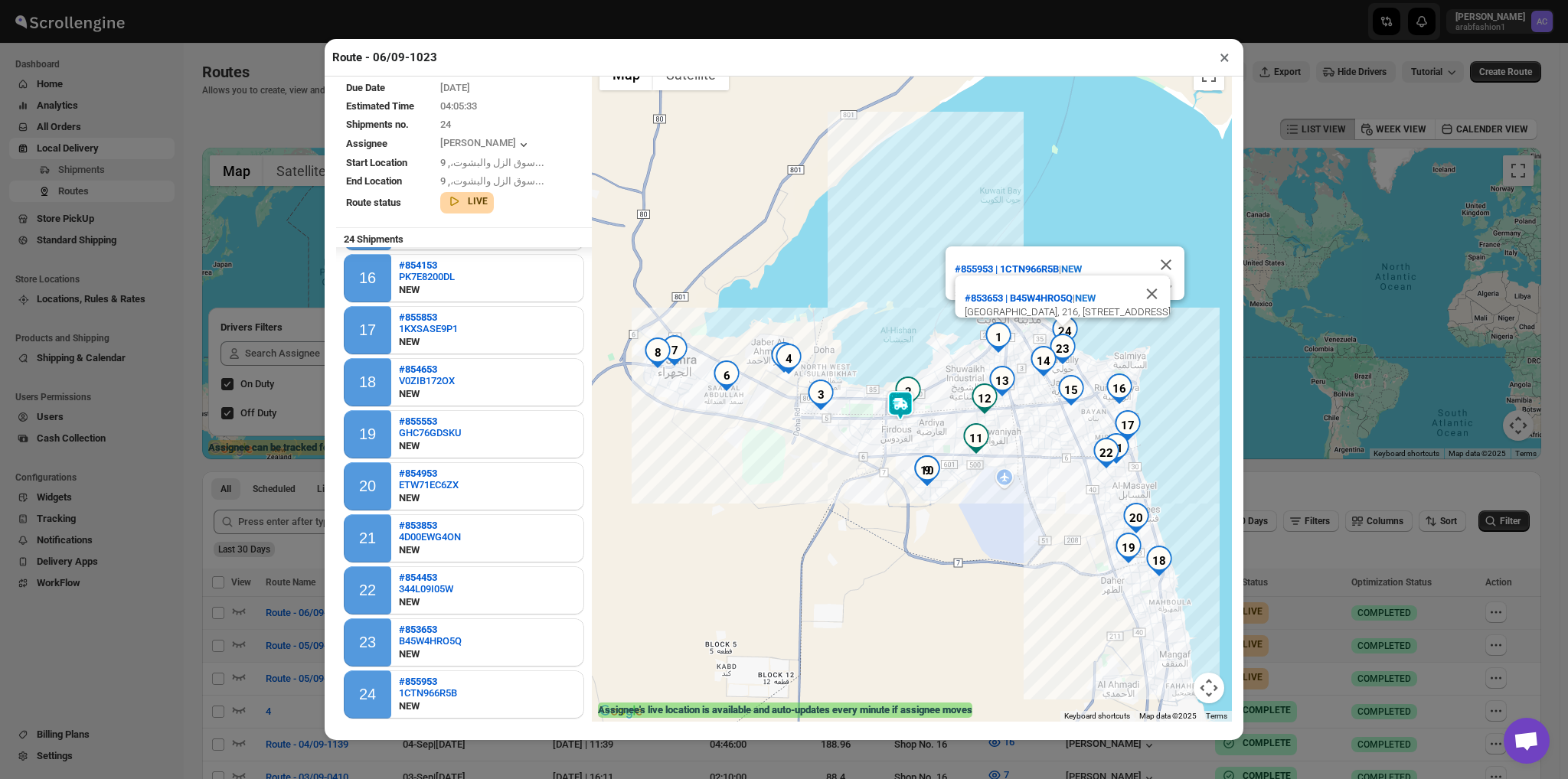
click at [1028, 364] on img "14" at bounding box center [1043, 361] width 30 height 30
click at [991, 381] on img "13" at bounding box center [1002, 380] width 30 height 30
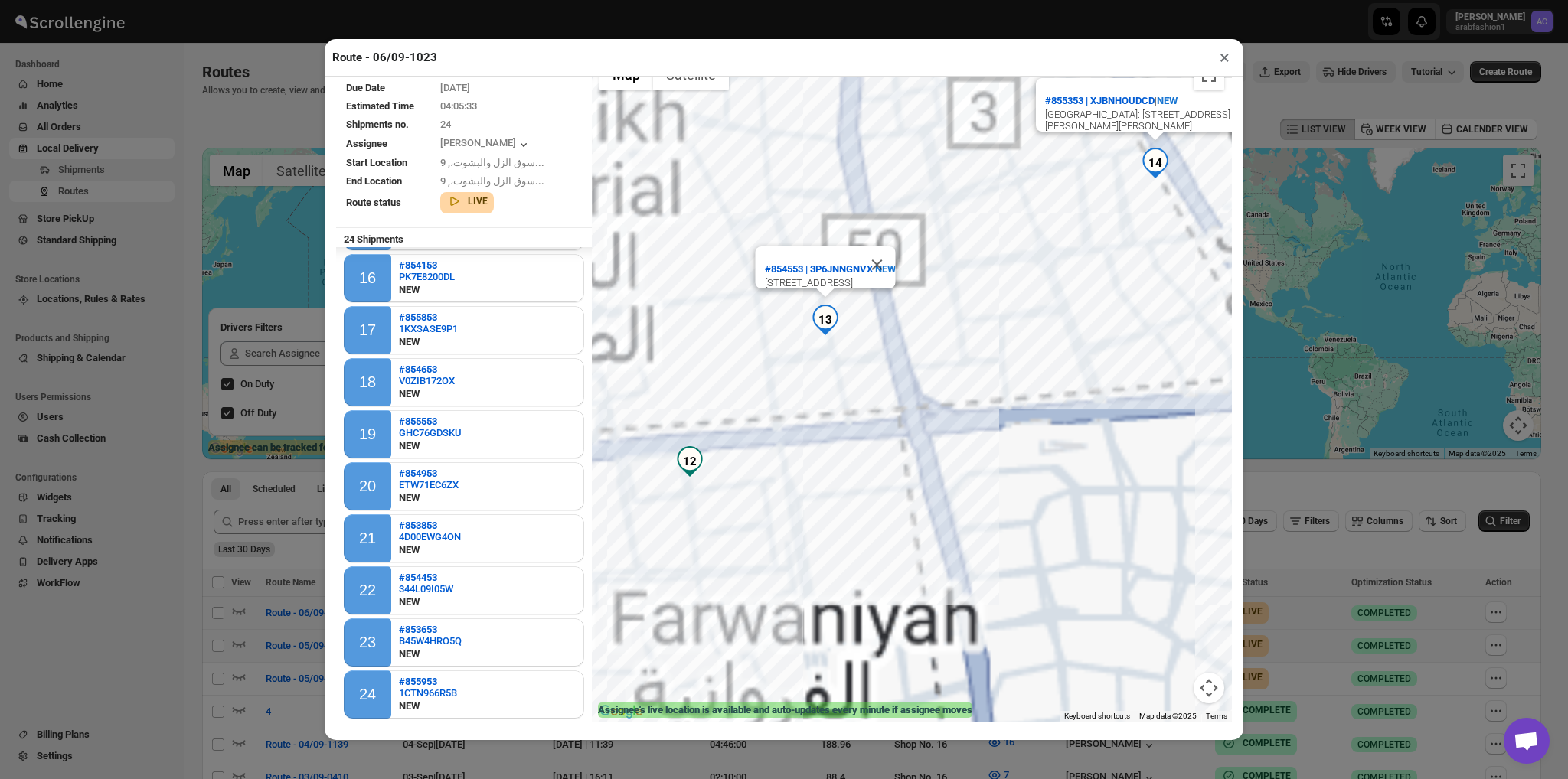
drag, startPoint x: 1018, startPoint y: 407, endPoint x: 1005, endPoint y: 408, distance: 13.0
click at [1005, 408] on div "#855953 | 1CTN966R5B | NEW سلوى ق2 ش9 م30, 1, سلوى, [GEOGRAPHIC_DATA], 30, Kuwa…" at bounding box center [912, 387] width 640 height 669
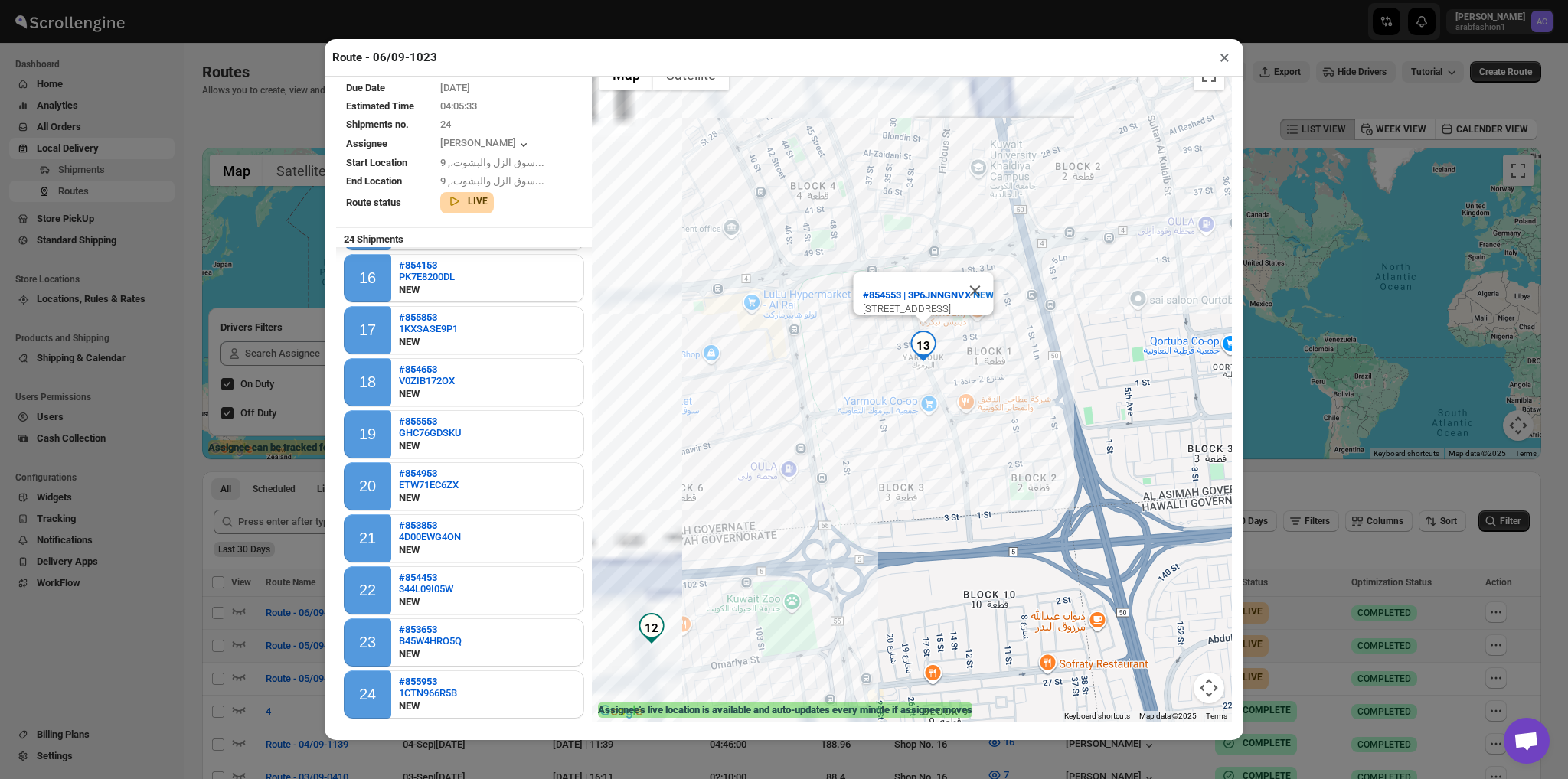
drag, startPoint x: 1102, startPoint y: 451, endPoint x: 1310, endPoint y: 516, distance: 217.9
click at [1310, 516] on div "Route - 06/09-1023 × Route Name Route - 06/09-1023 Due Date [DATE] Estimated Ti…" at bounding box center [784, 390] width 1568 height 779
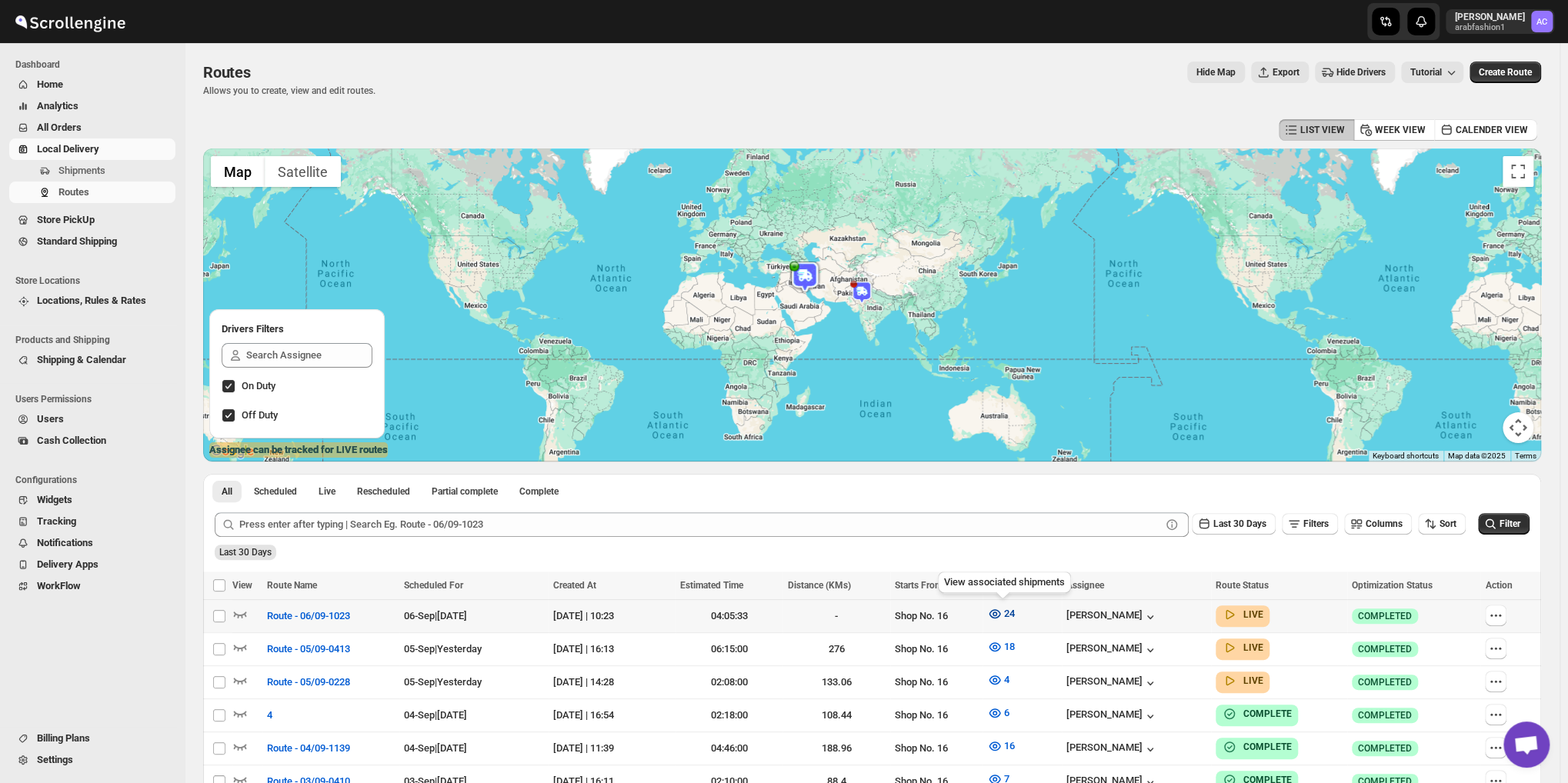
click at [1006, 611] on span "24" at bounding box center [1010, 614] width 11 height 11
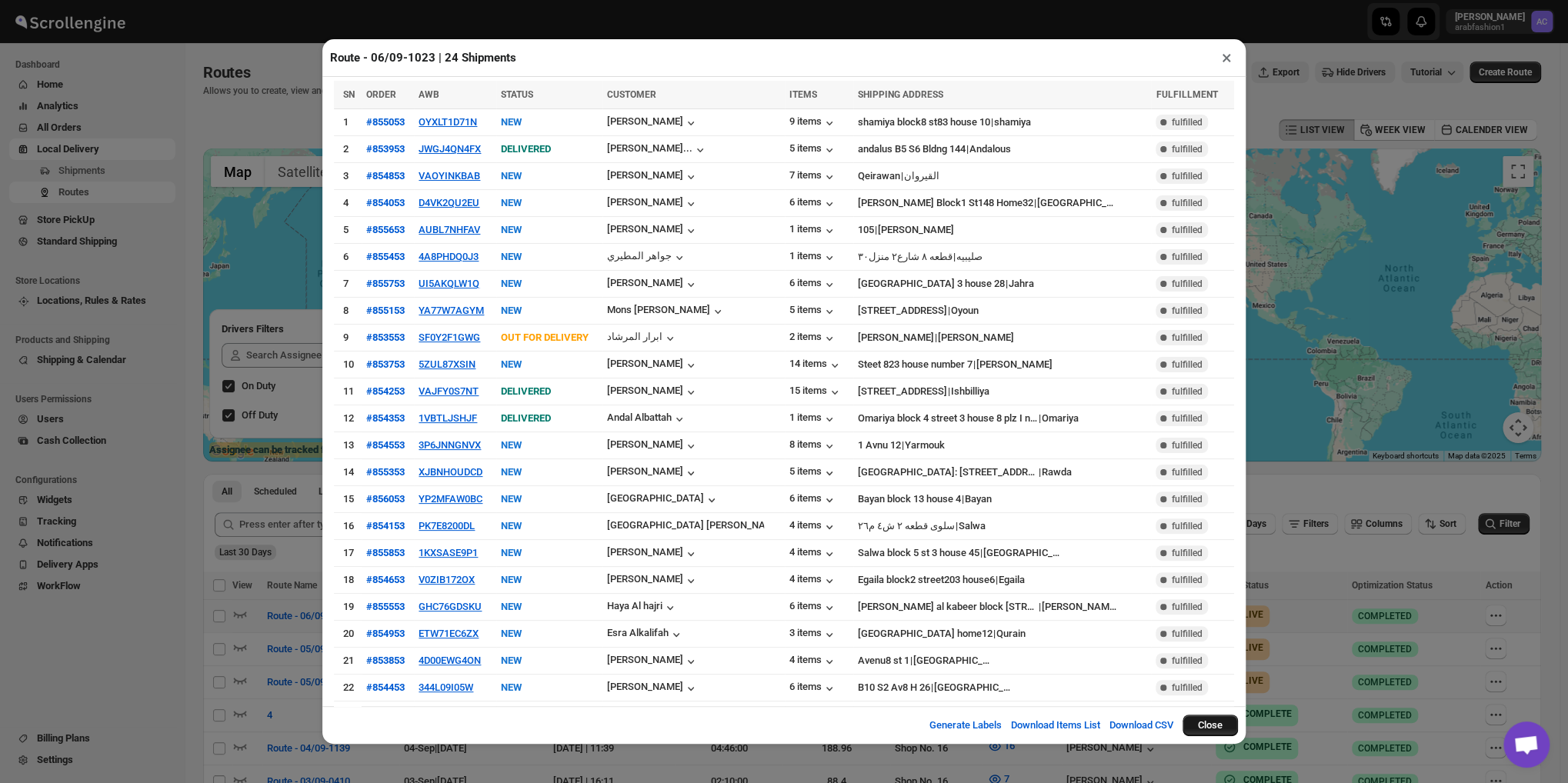
click at [1226, 724] on button "Close" at bounding box center [1211, 725] width 56 height 21
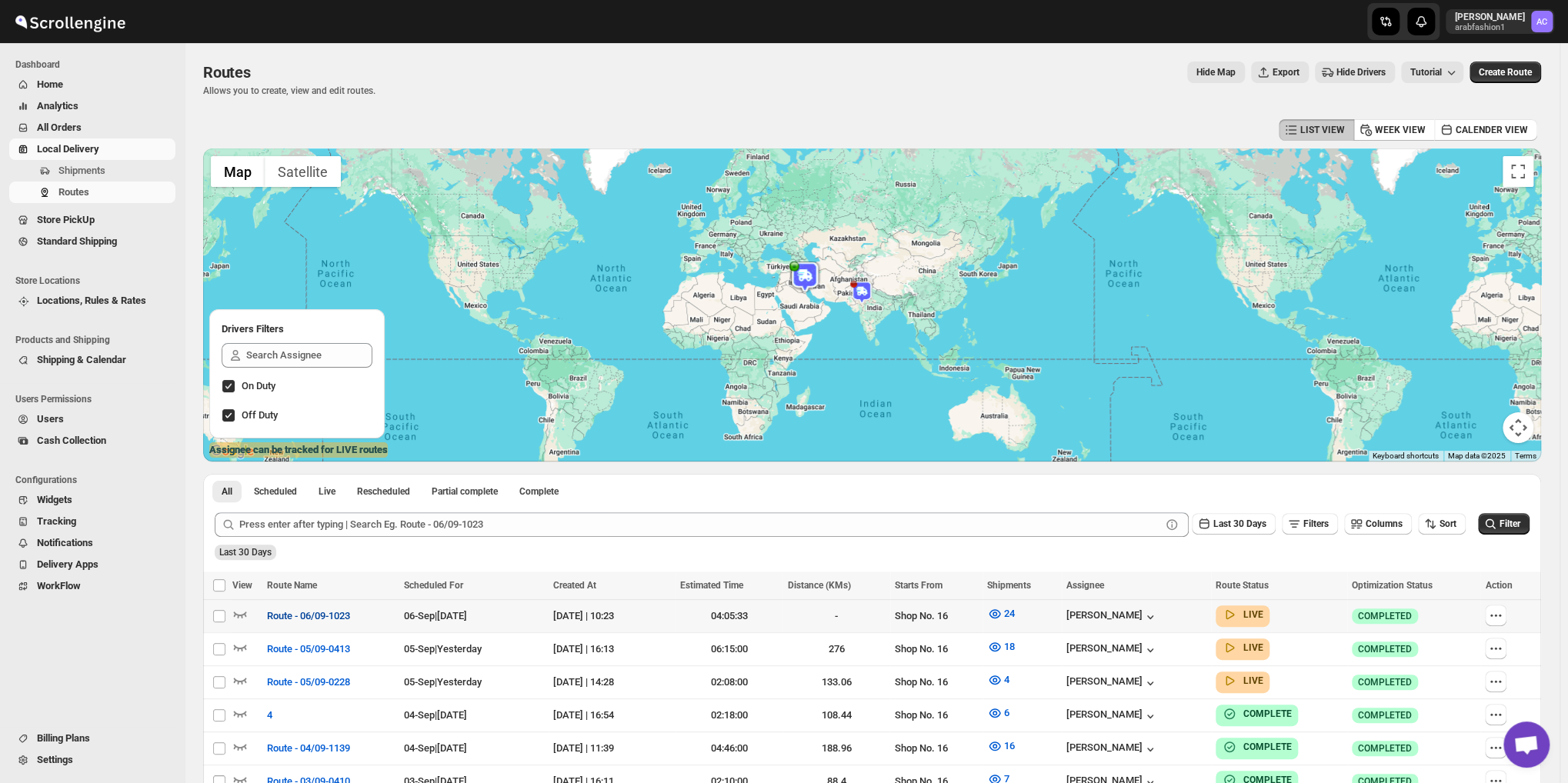
click at [344, 624] on button "Route - 06/09-1023" at bounding box center [309, 616] width 102 height 25
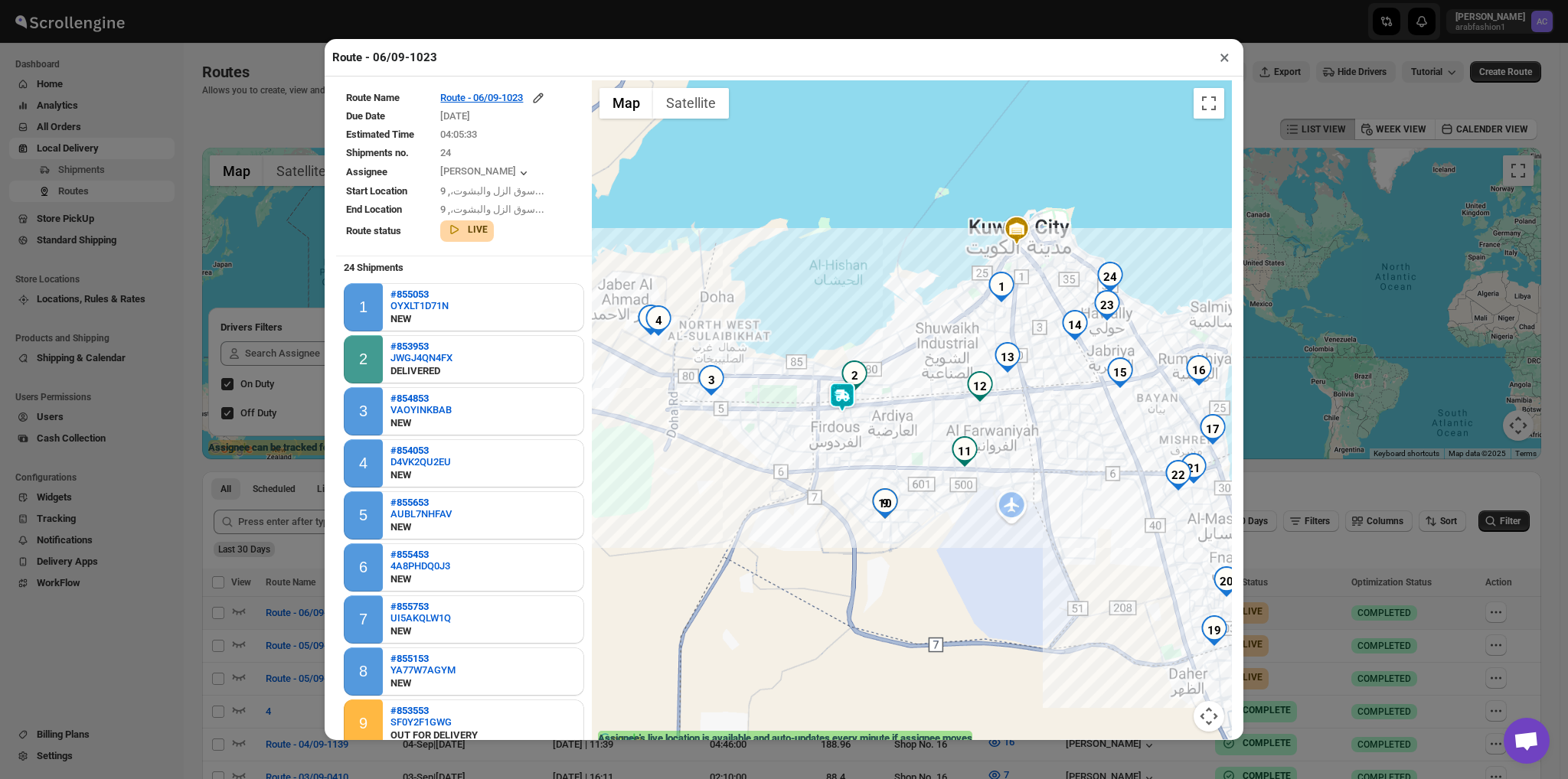
click at [998, 350] on div "To navigate, press the arrow keys." at bounding box center [912, 414] width 640 height 669
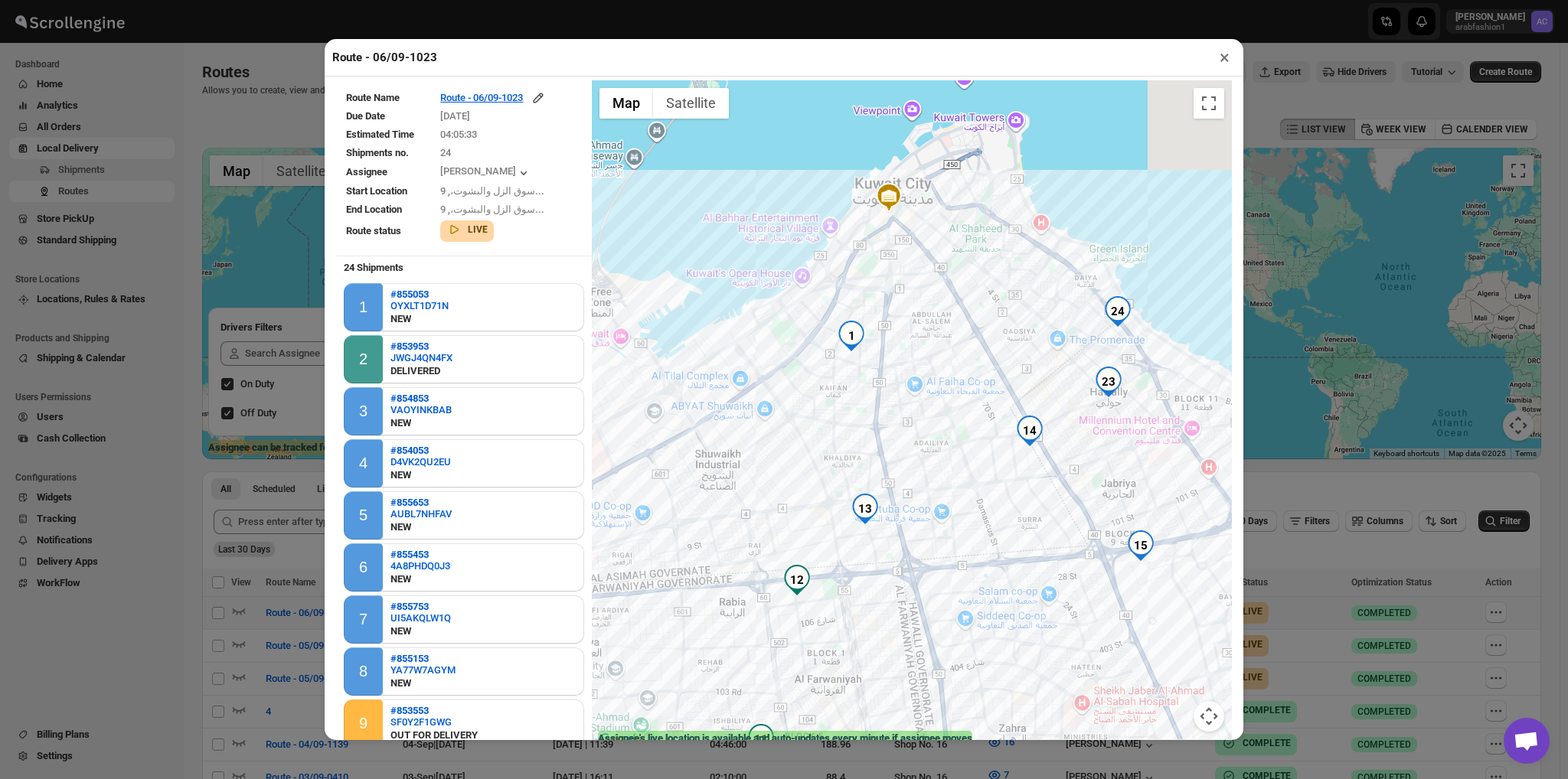
drag, startPoint x: 1013, startPoint y: 349, endPoint x: 860, endPoint y: 476, distance: 198.8
click at [860, 476] on div at bounding box center [912, 414] width 640 height 669
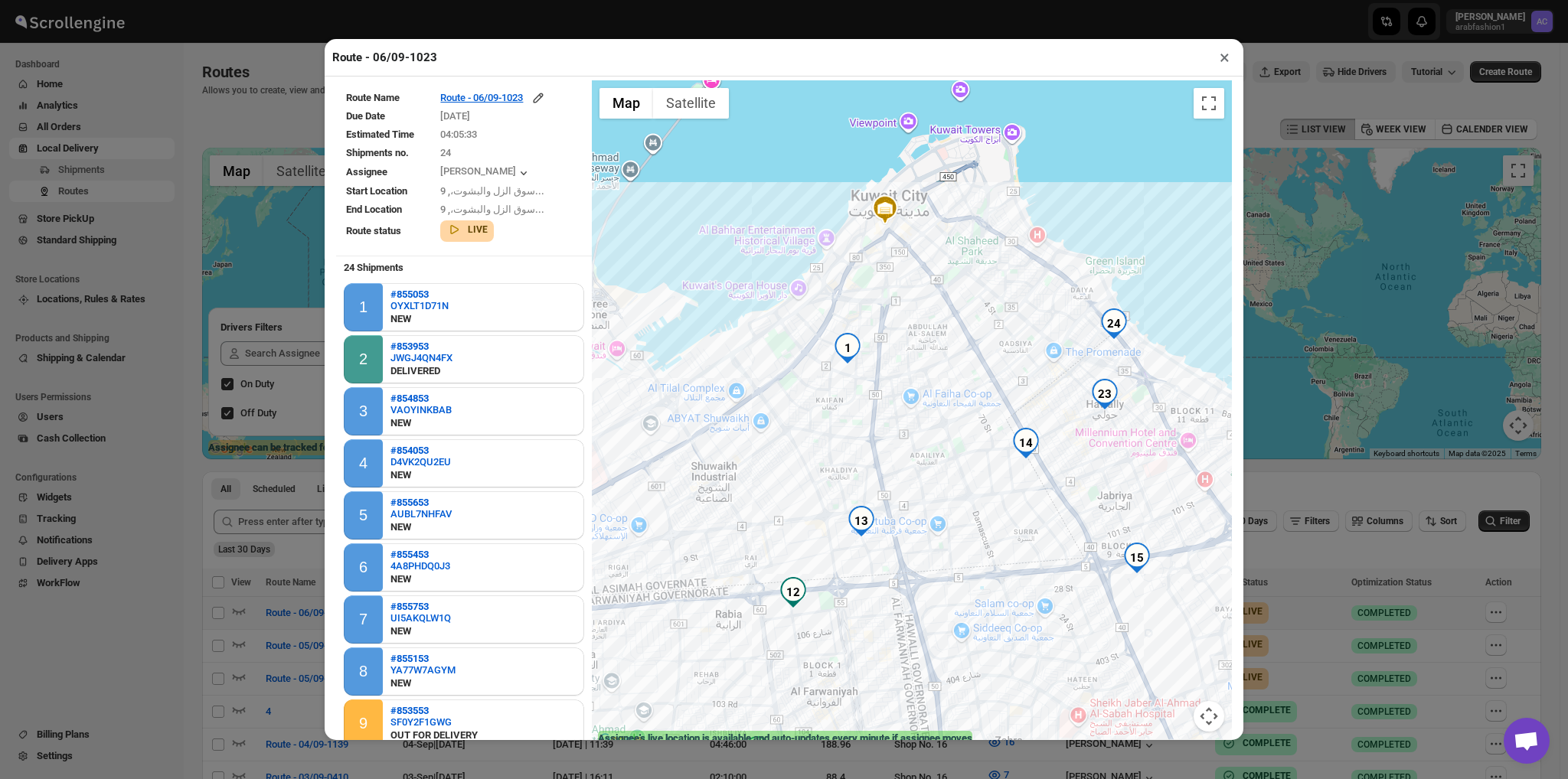
click at [1019, 459] on img "14" at bounding box center [1025, 443] width 30 height 30
click at [847, 527] on img "13" at bounding box center [861, 521] width 30 height 30
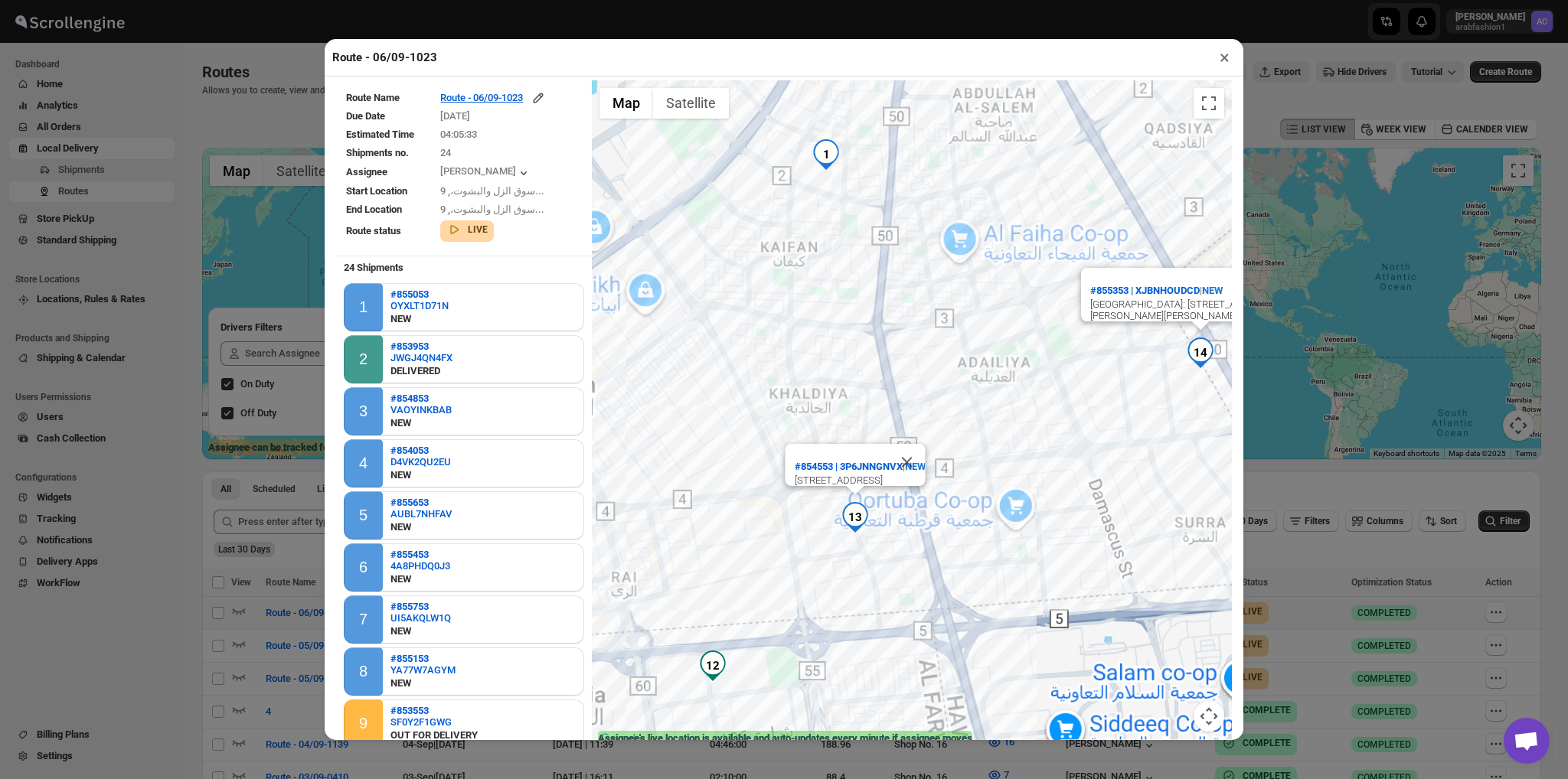
click at [859, 543] on div "#855353 | XJBNHOUDCD | [GEOGRAPHIC_DATA]: rawdha, [STREET_ADDRESS][PERSON_NAME]…" at bounding box center [912, 414] width 640 height 669
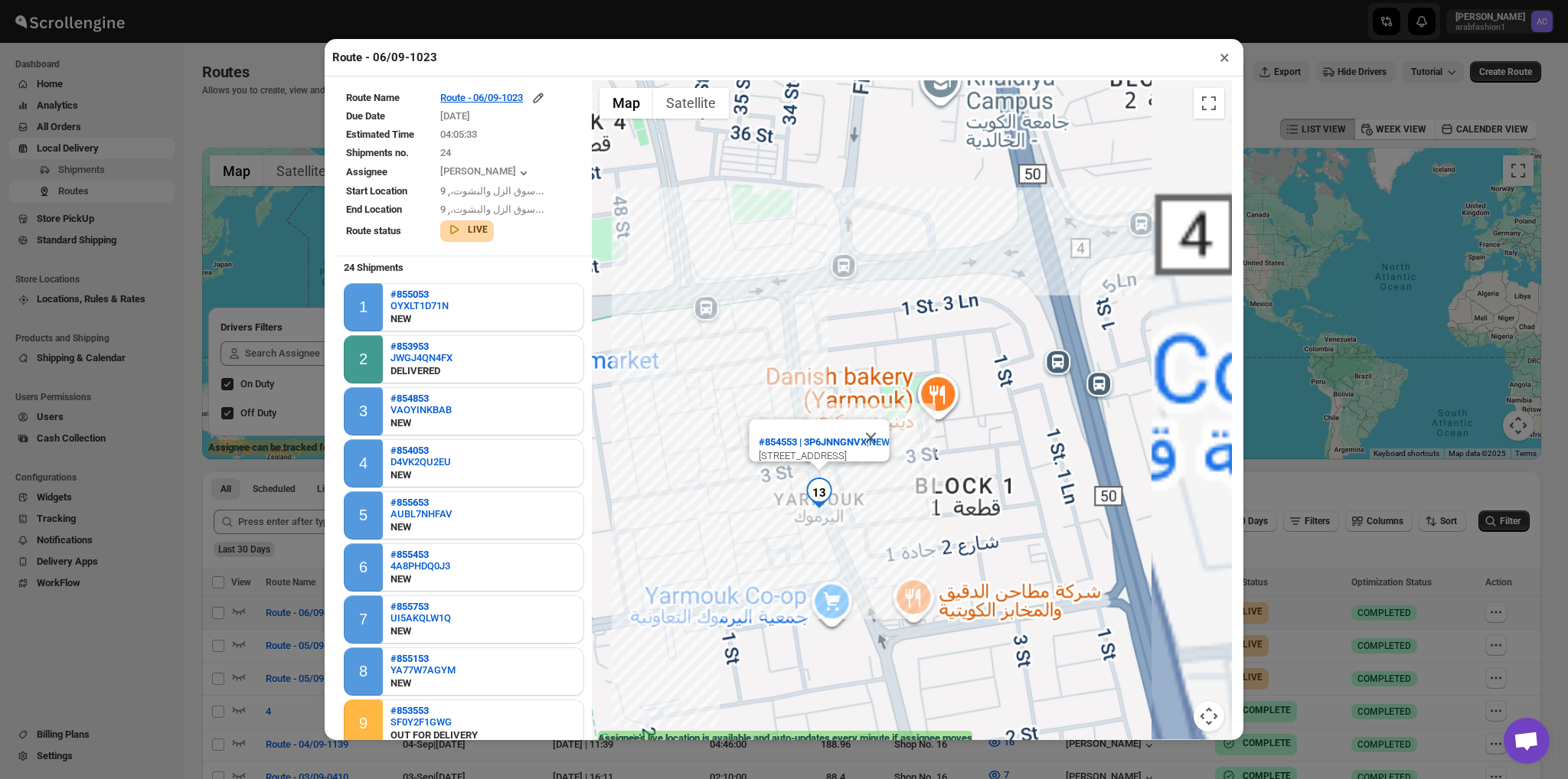
click at [859, 543] on div "#855353 | XJBNHOUDCD | [GEOGRAPHIC_DATA]: rawdha, [STREET_ADDRESS][PERSON_NAME]…" at bounding box center [912, 414] width 640 height 669
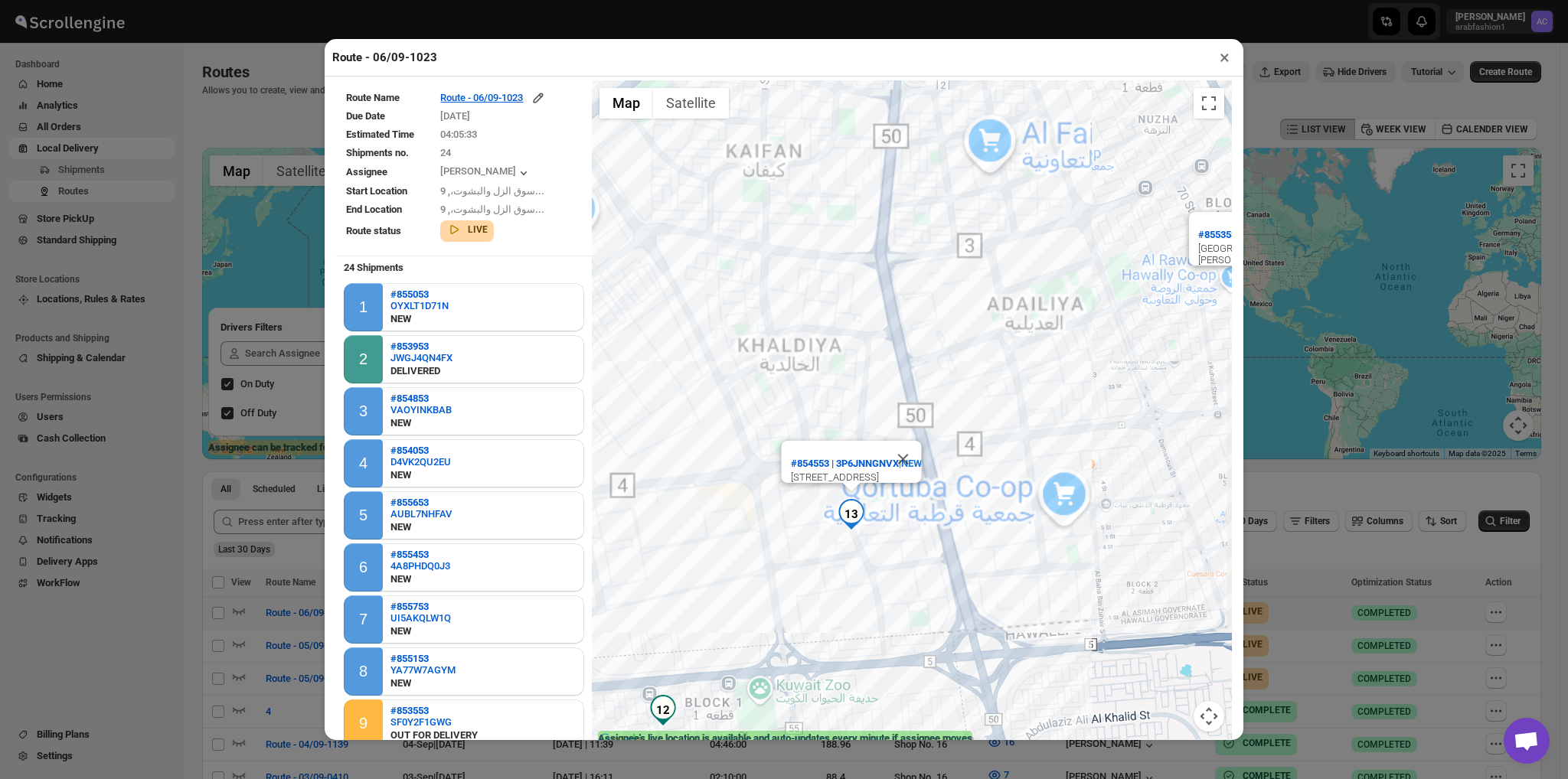
click at [859, 543] on div "#855353 | XJBNHOUDCD | [GEOGRAPHIC_DATA]: rawdha, [STREET_ADDRESS][PERSON_NAME]…" at bounding box center [912, 414] width 640 height 669
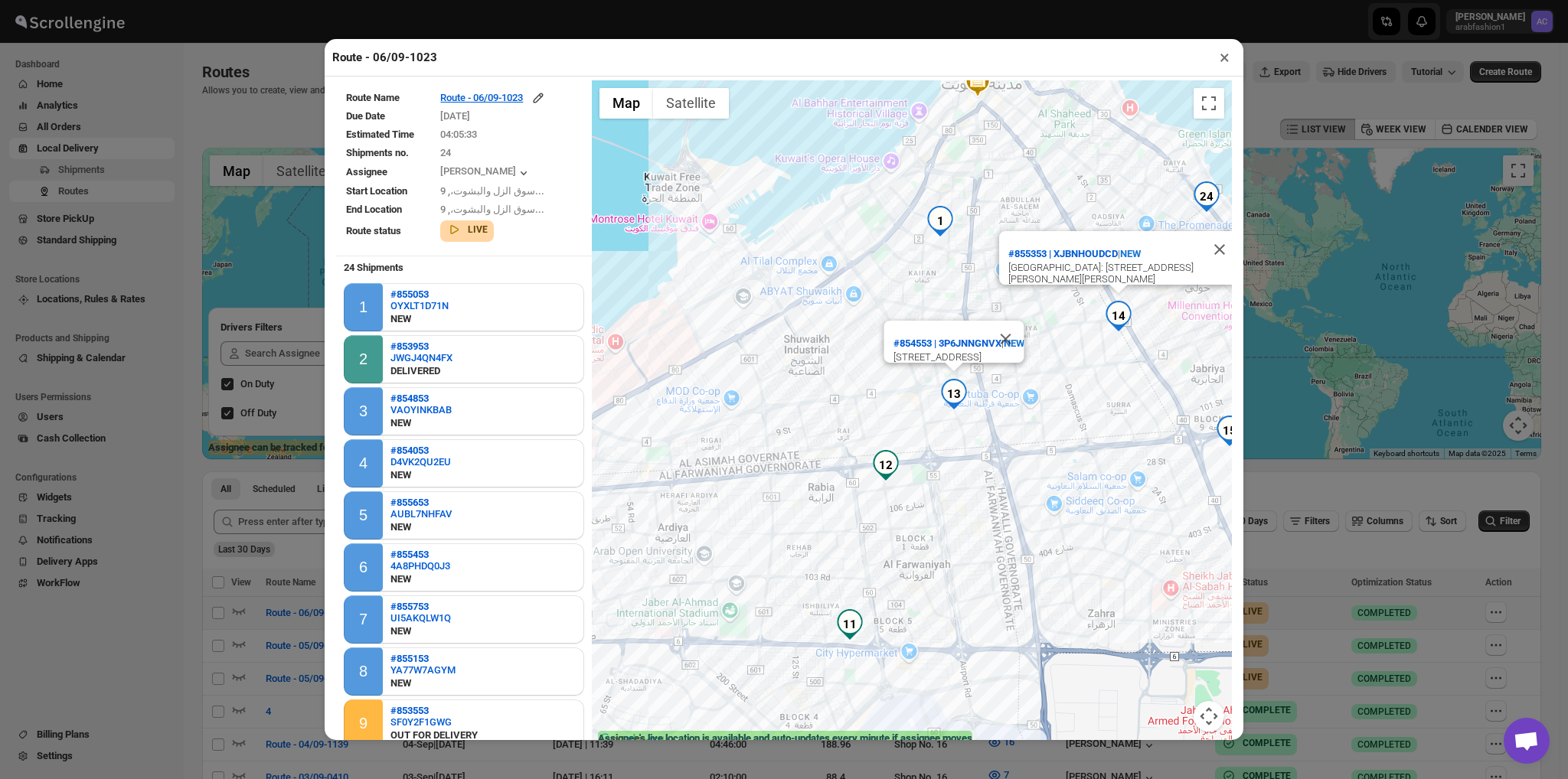
drag, startPoint x: 859, startPoint y: 543, endPoint x: 962, endPoint y: 401, distance: 175.4
click at [962, 401] on div "#855353 | XJBNHOUDCD | [GEOGRAPHIC_DATA]: rawdha, [STREET_ADDRESS][PERSON_NAME]…" at bounding box center [912, 414] width 640 height 669
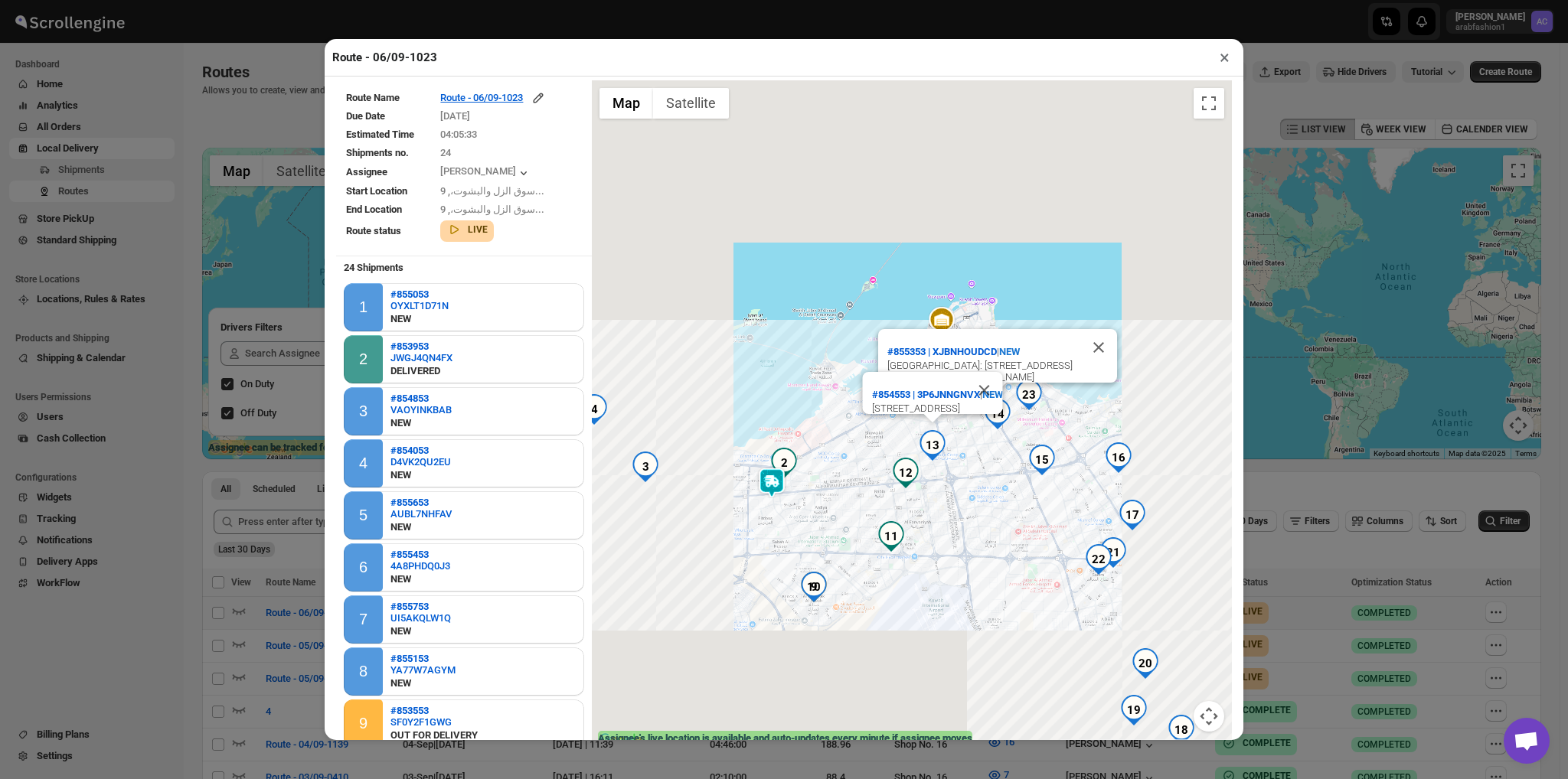
drag, startPoint x: 901, startPoint y: 495, endPoint x: 922, endPoint y: 491, distance: 21.4
click at [919, 494] on div "#855353 | XJBNHOUDCD | [GEOGRAPHIC_DATA]: rawdha, [STREET_ADDRESS][PERSON_NAME]…" at bounding box center [912, 414] width 640 height 669
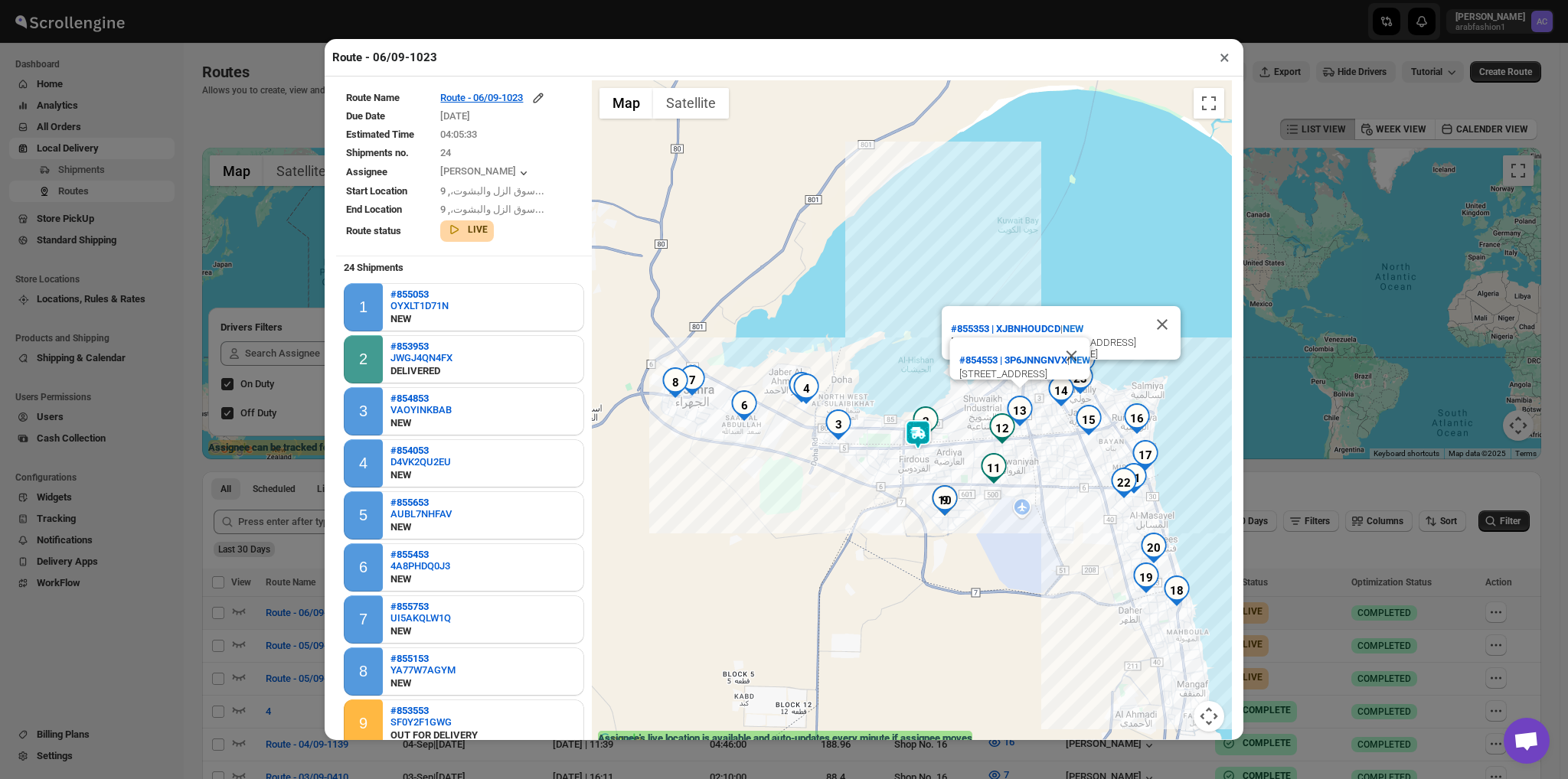
drag, startPoint x: 922, startPoint y: 491, endPoint x: 1027, endPoint y: 439, distance: 117.2
click at [1027, 439] on div "#855353 | XJBNHOUDCD | [GEOGRAPHIC_DATA]: rawdha, [STREET_ADDRESS][PERSON_NAME]…" at bounding box center [912, 414] width 640 height 669
click at [1224, 65] on button "×" at bounding box center [1225, 57] width 22 height 21
